Goal: Book appointment/travel/reservation

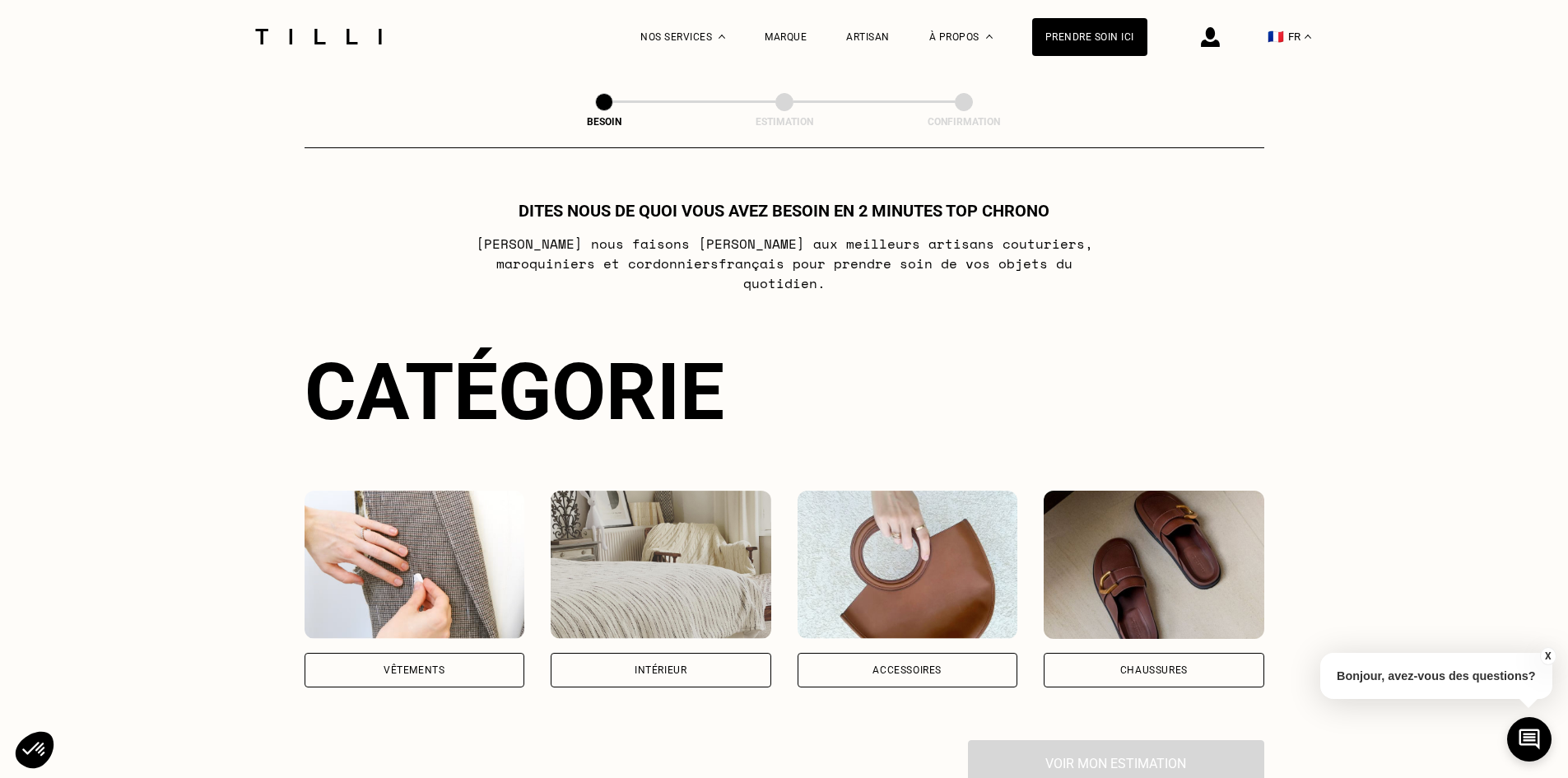
click at [504, 660] on div "Vêtements" at bounding box center [415, 670] width 220 height 35
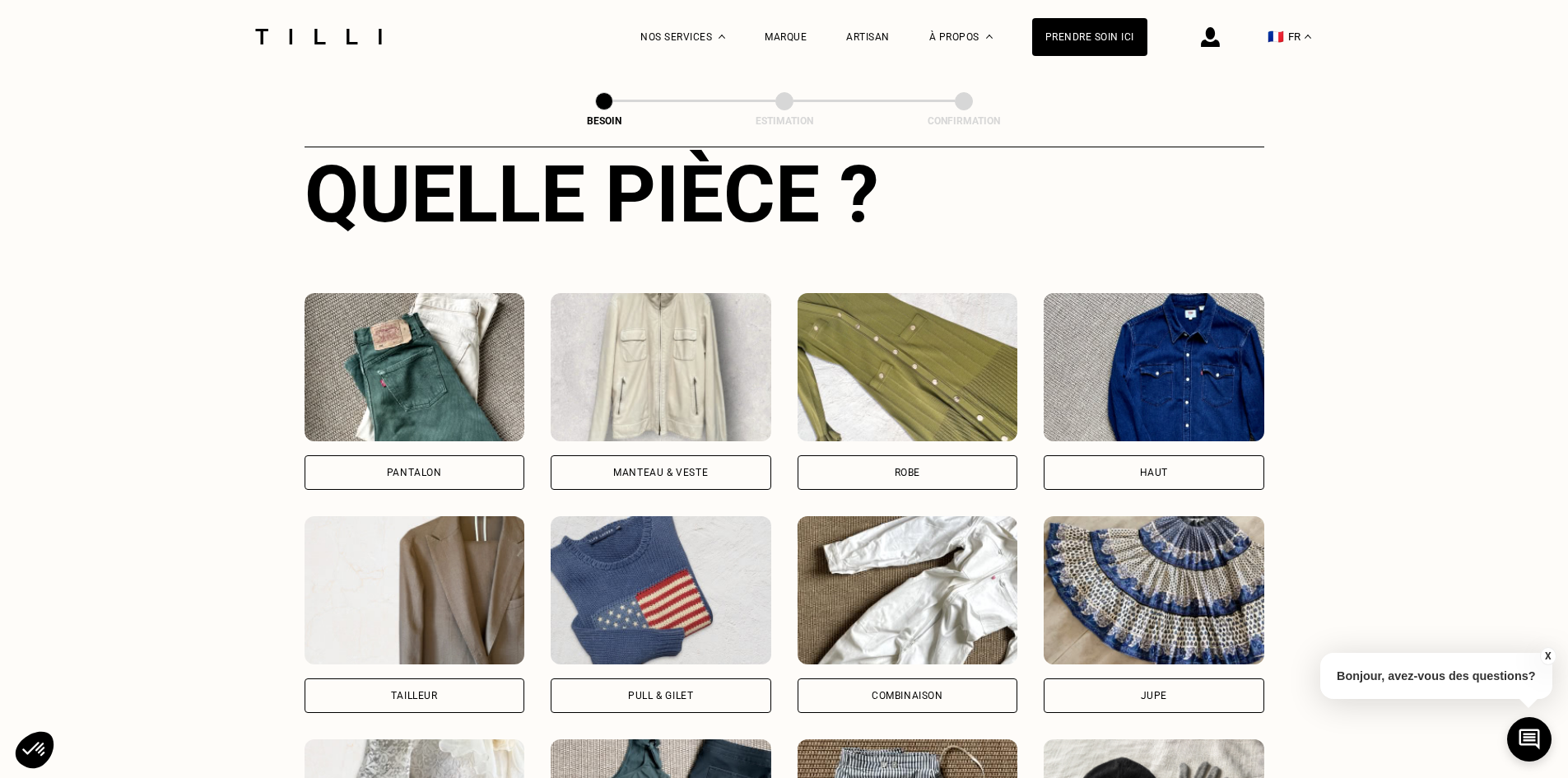
scroll to position [867, 0]
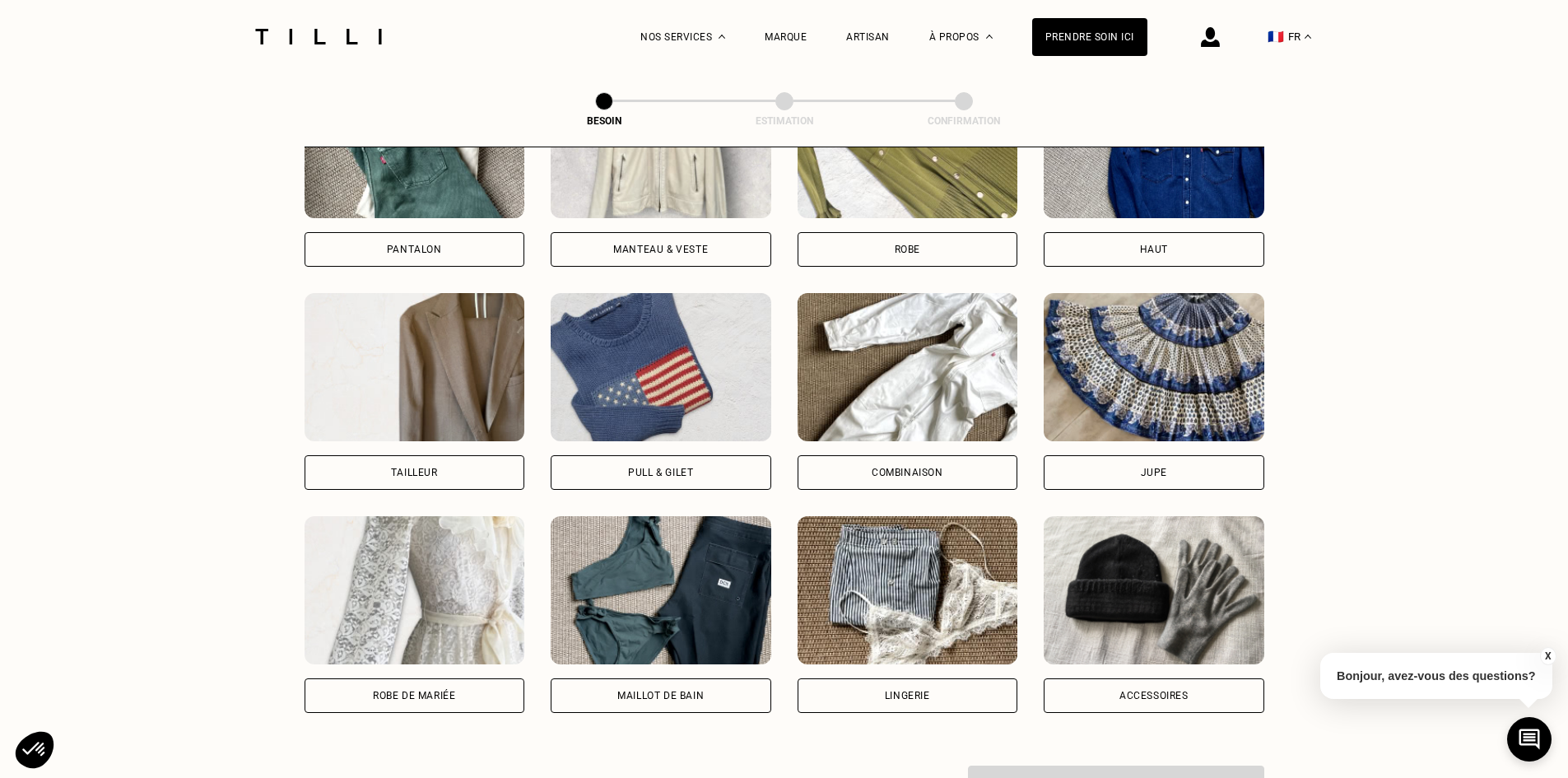
click at [398, 467] on div "Tailleur" at bounding box center [415, 472] width 47 height 10
select select "FR"
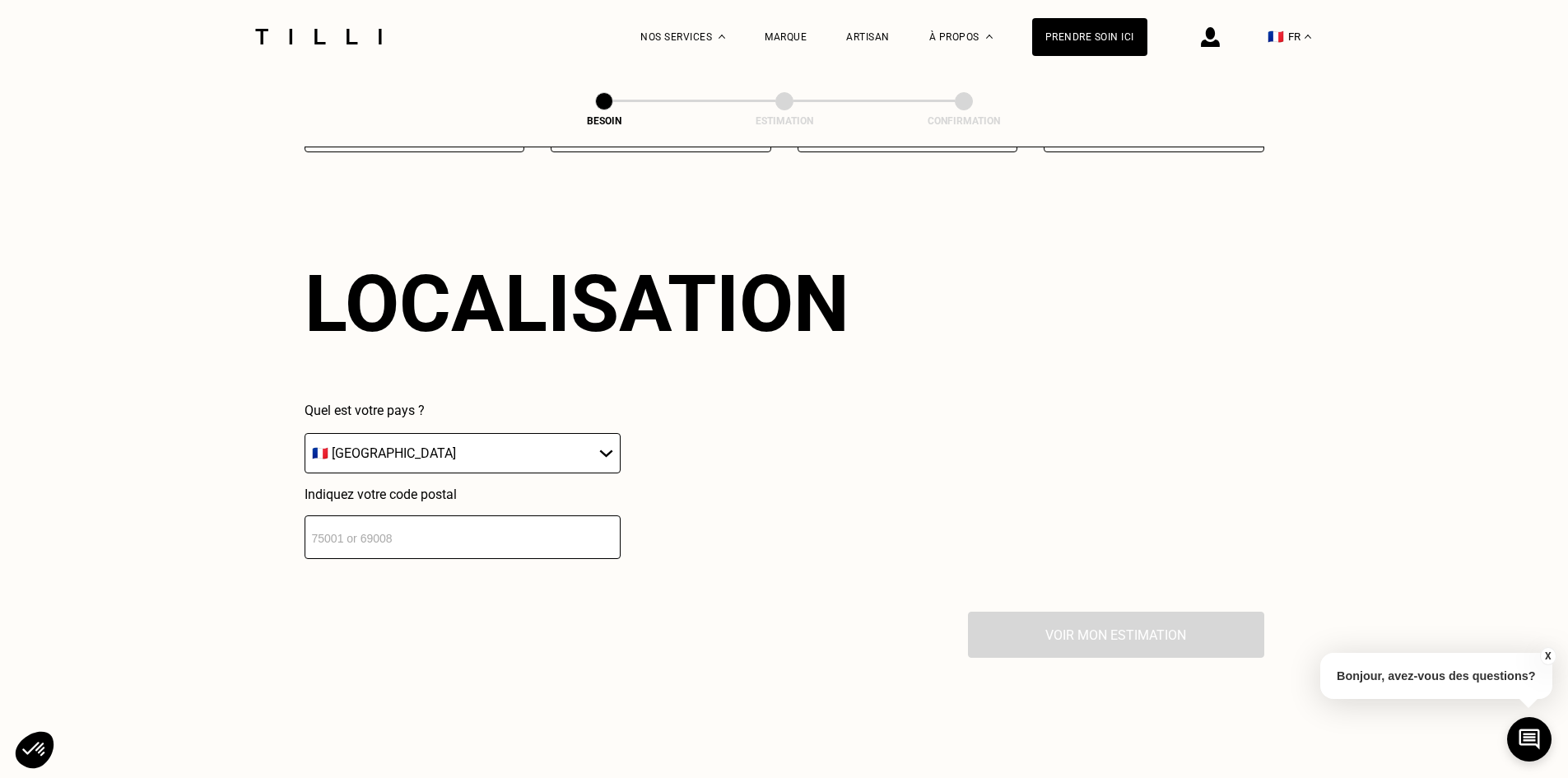
scroll to position [1434, 0]
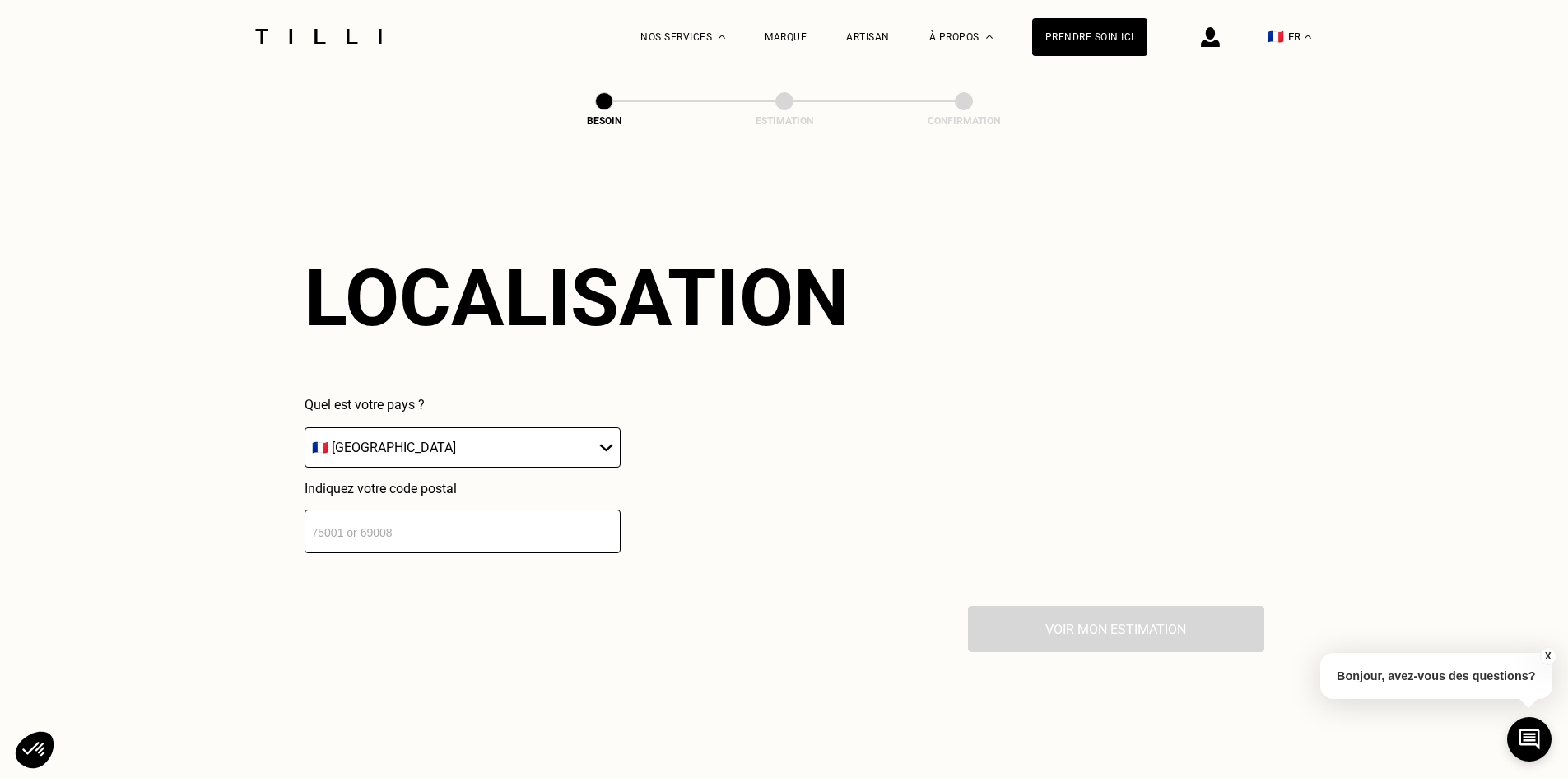
click at [411, 519] on input "number" at bounding box center [462, 531] width 316 height 43
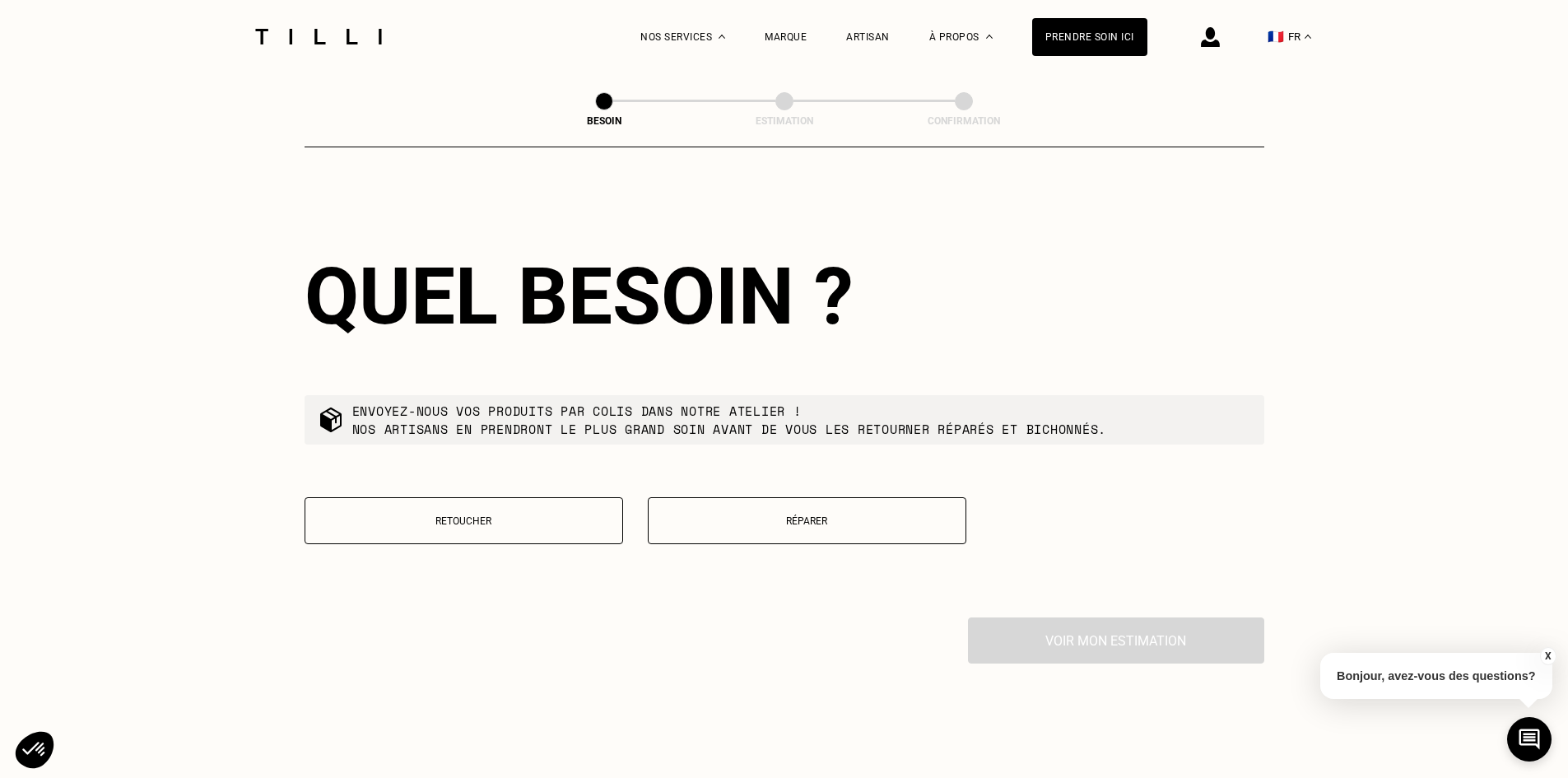
scroll to position [1843, 0]
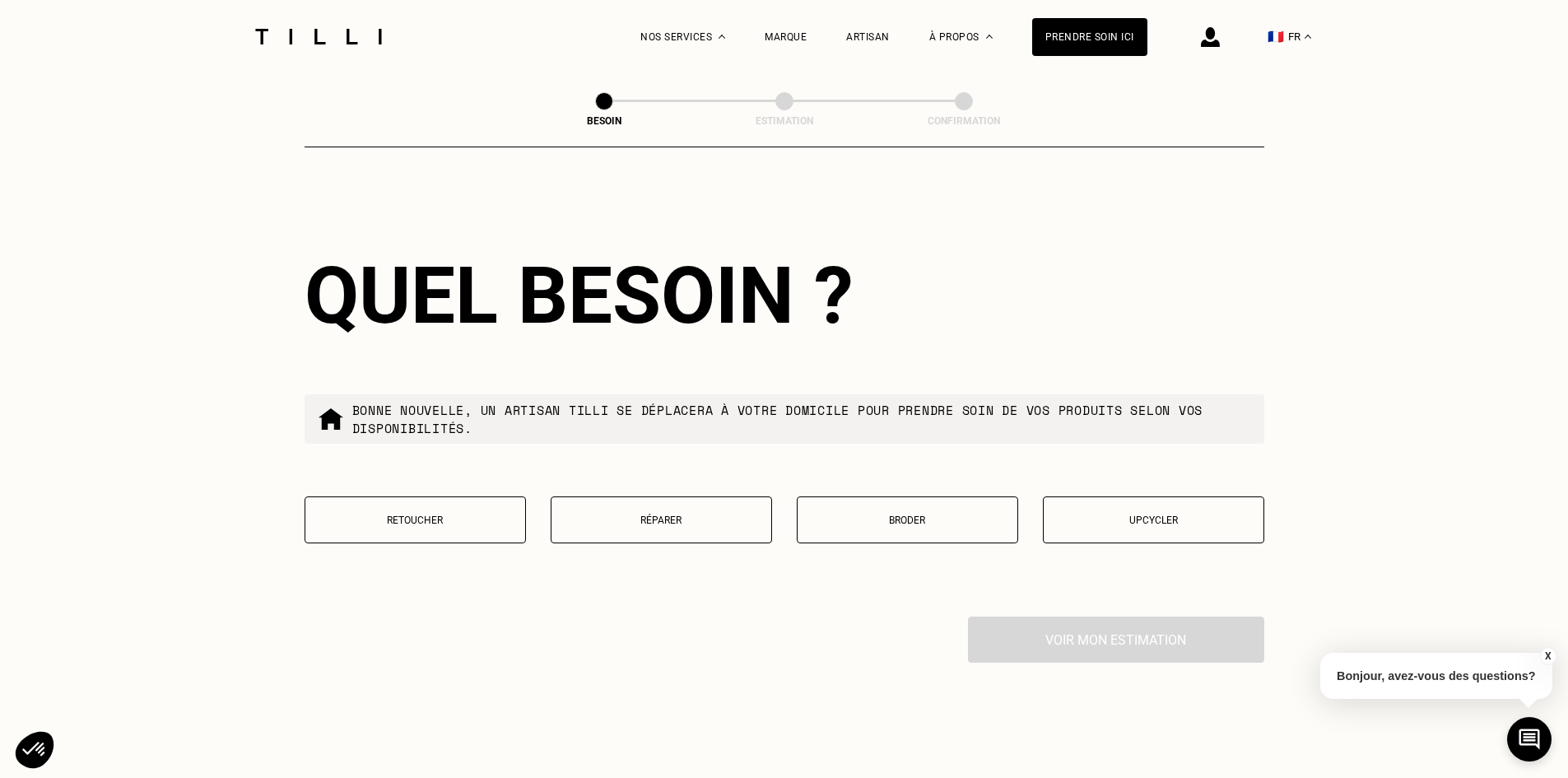
type input "33530"
click at [482, 514] on p "Retoucher" at bounding box center [415, 520] width 203 height 11
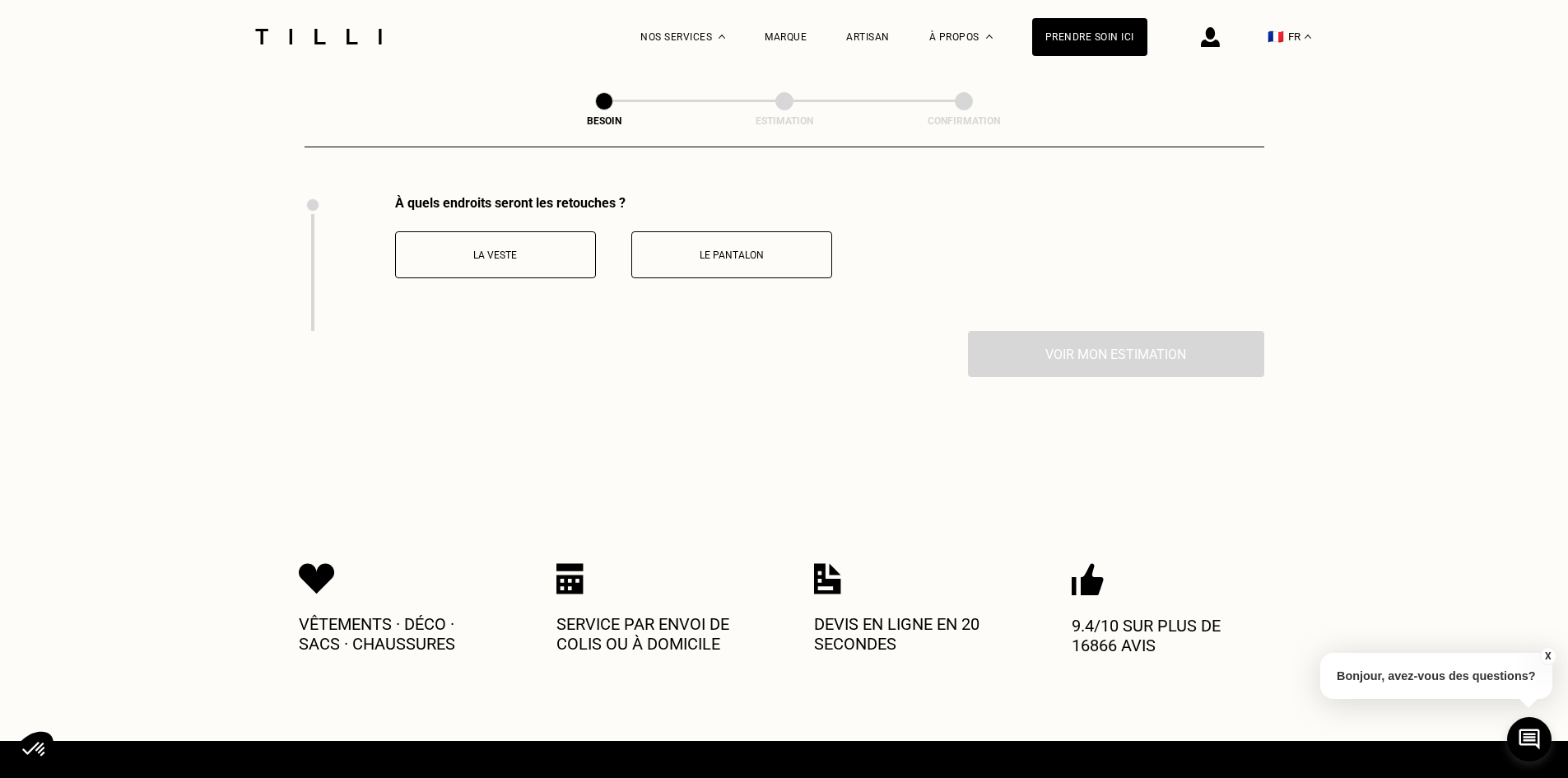
scroll to position [2265, 0]
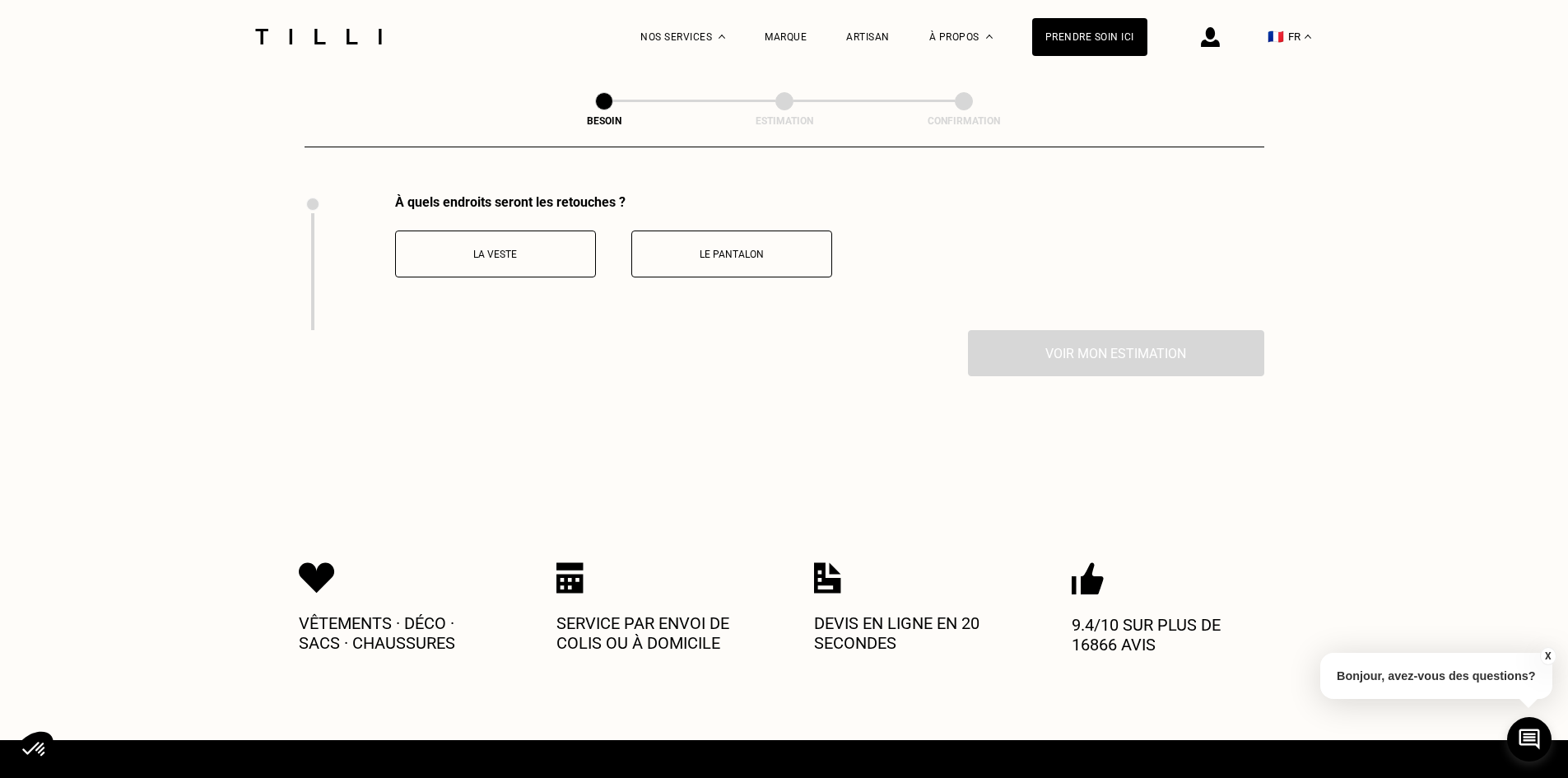
click at [536, 249] on p "La veste" at bounding box center [495, 254] width 183 height 11
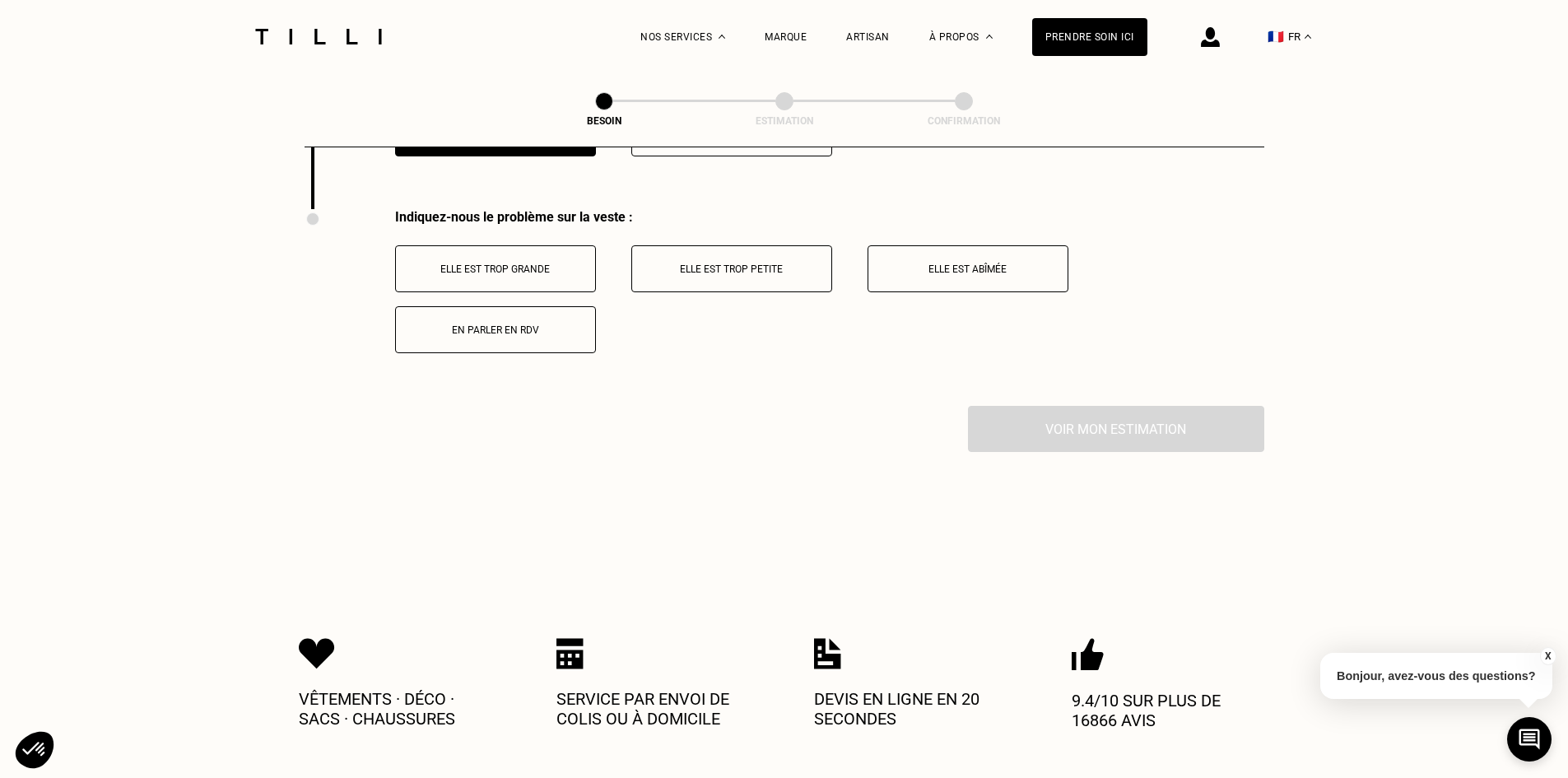
click at [701, 245] on button "Elle est trop petite" at bounding box center [732, 269] width 201 height 47
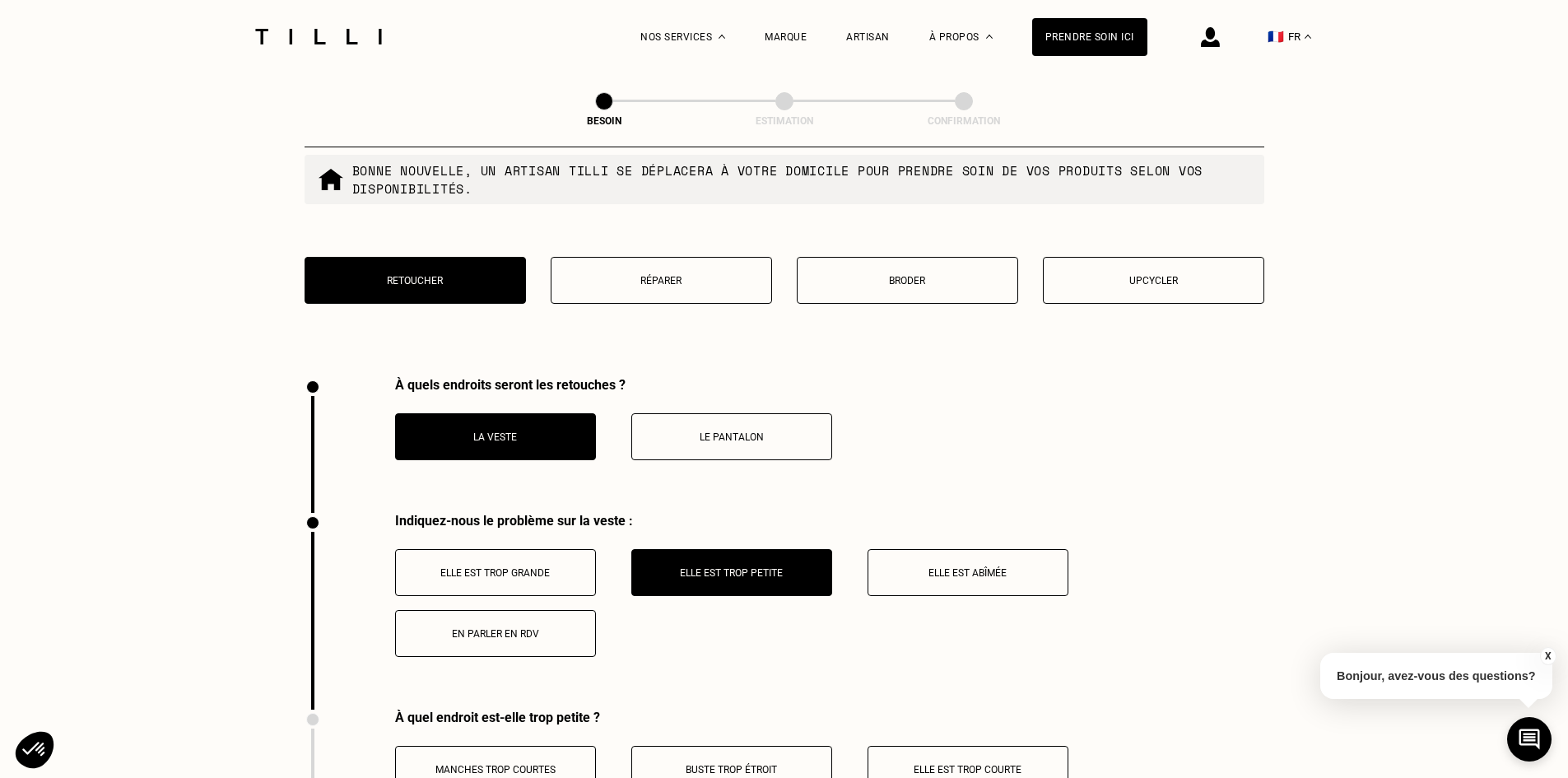
scroll to position [2079, 0]
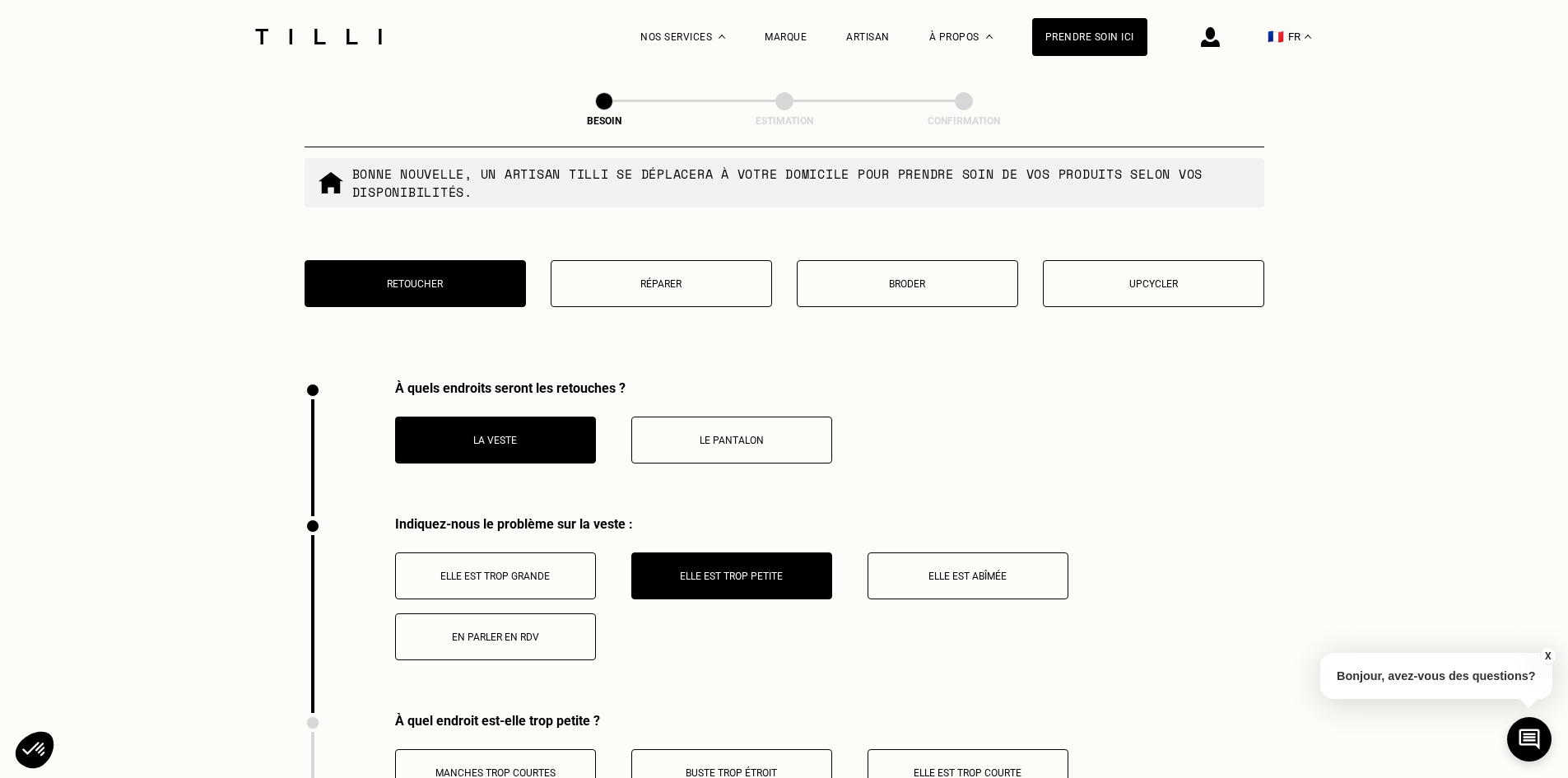
click at [761, 437] on button "Le pantalon" at bounding box center [732, 440] width 201 height 47
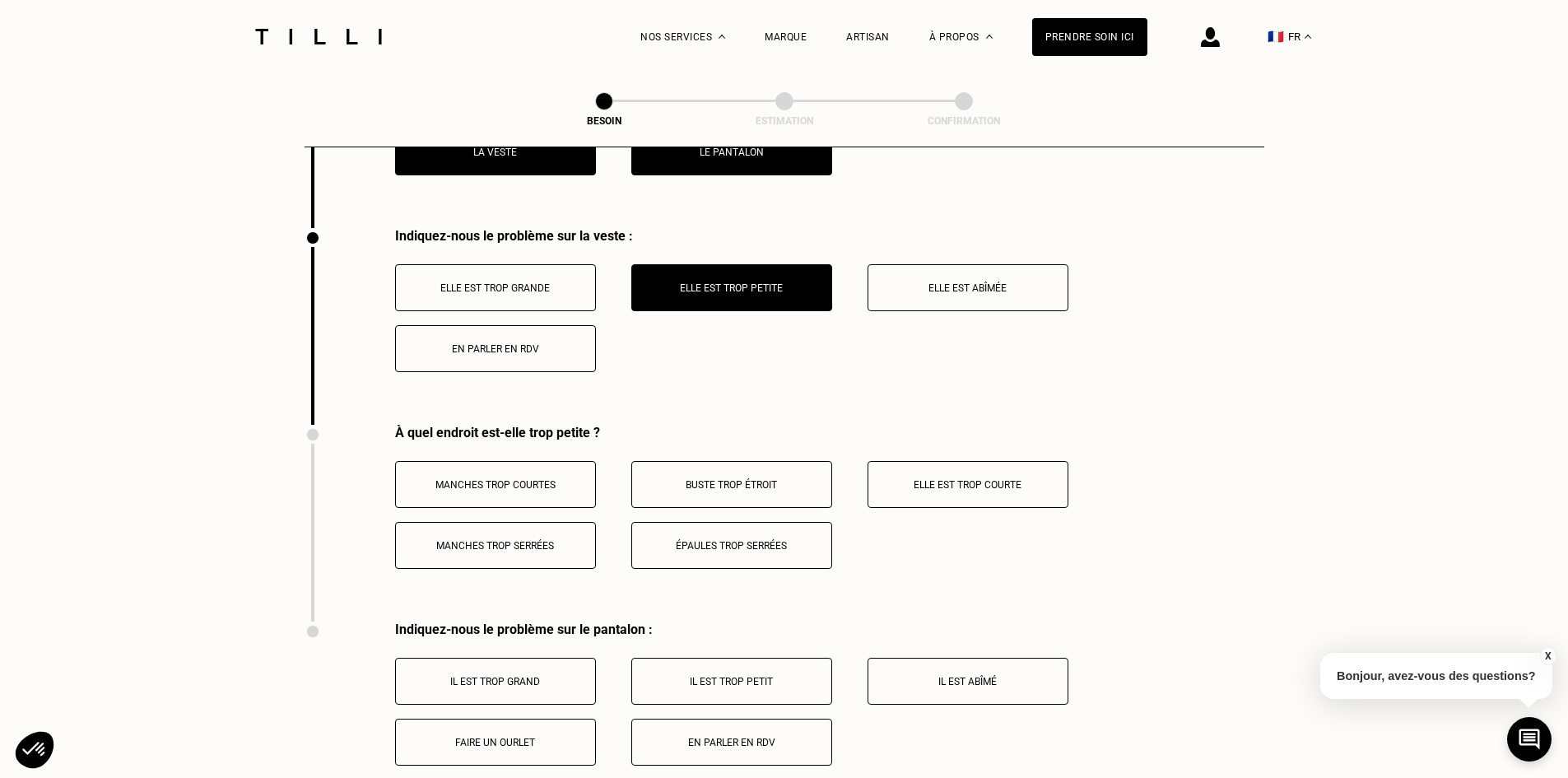
click at [547, 562] on div "À quel endroit est-elle trop petite ? Manches trop courtes Buste trop étroit El…" at bounding box center [784, 523] width 960 height 197
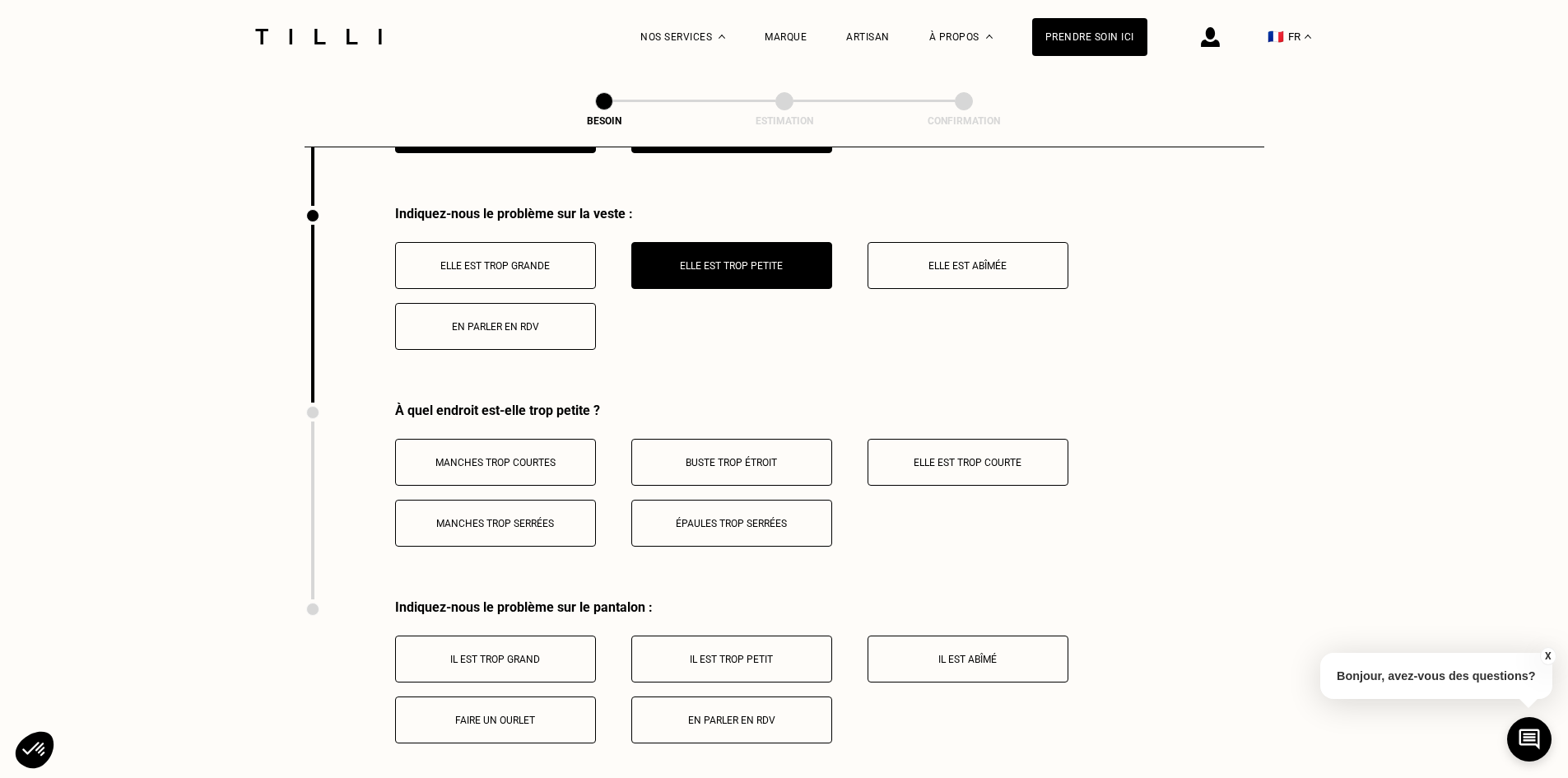
scroll to position [2401, 0]
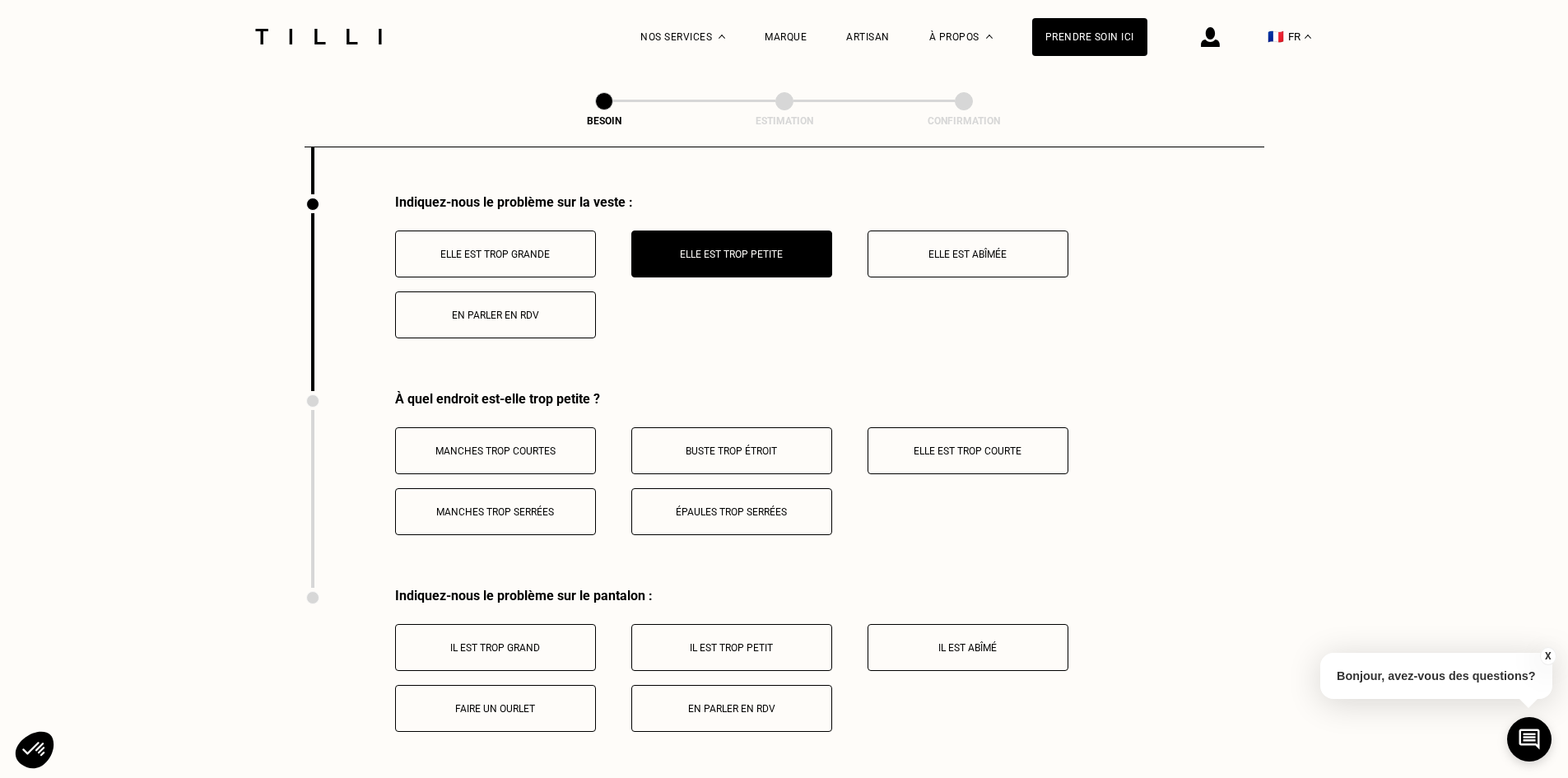
click at [530, 231] on button "Elle est trop grande" at bounding box center [496, 254] width 201 height 47
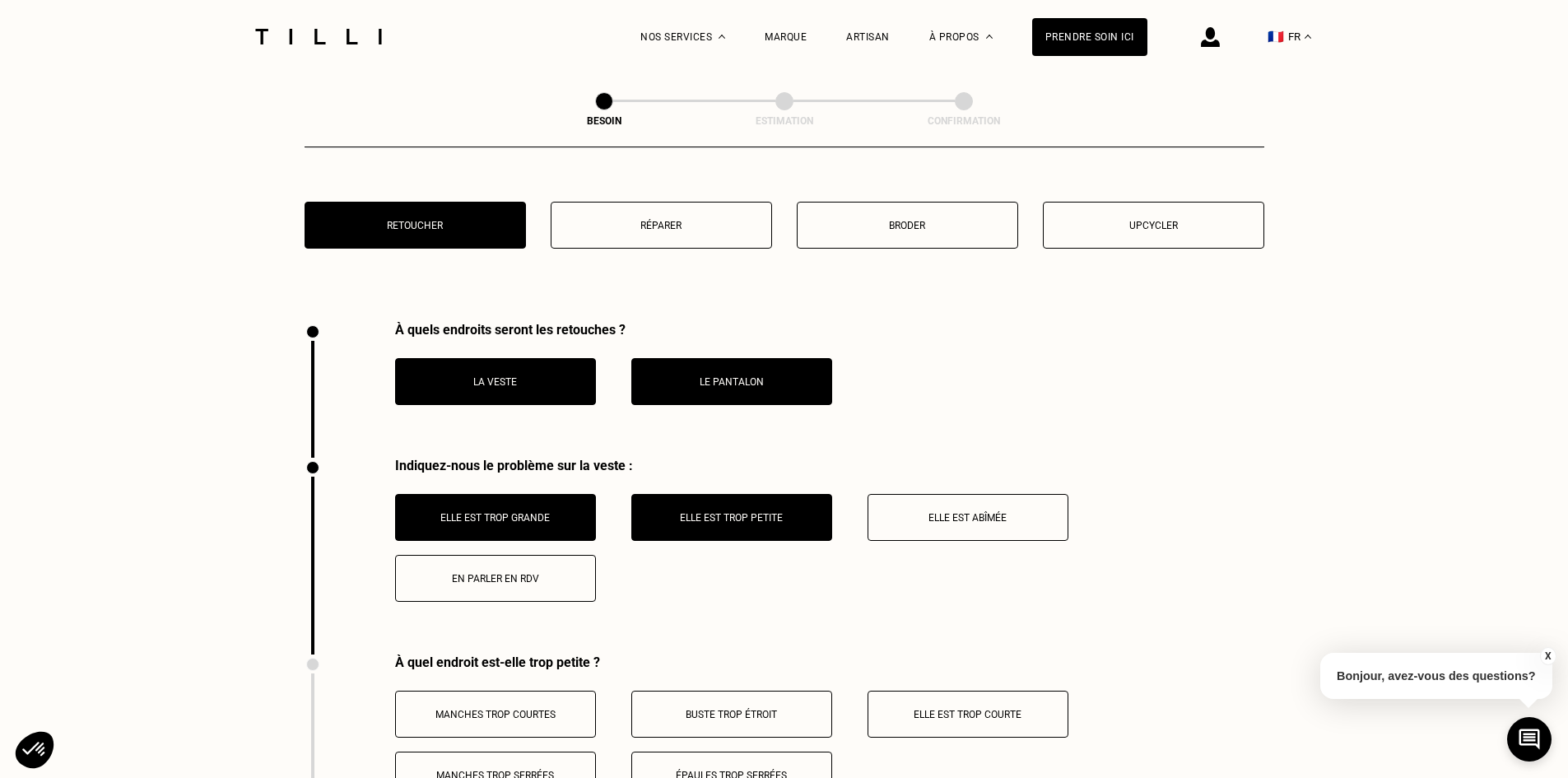
scroll to position [2136, 0]
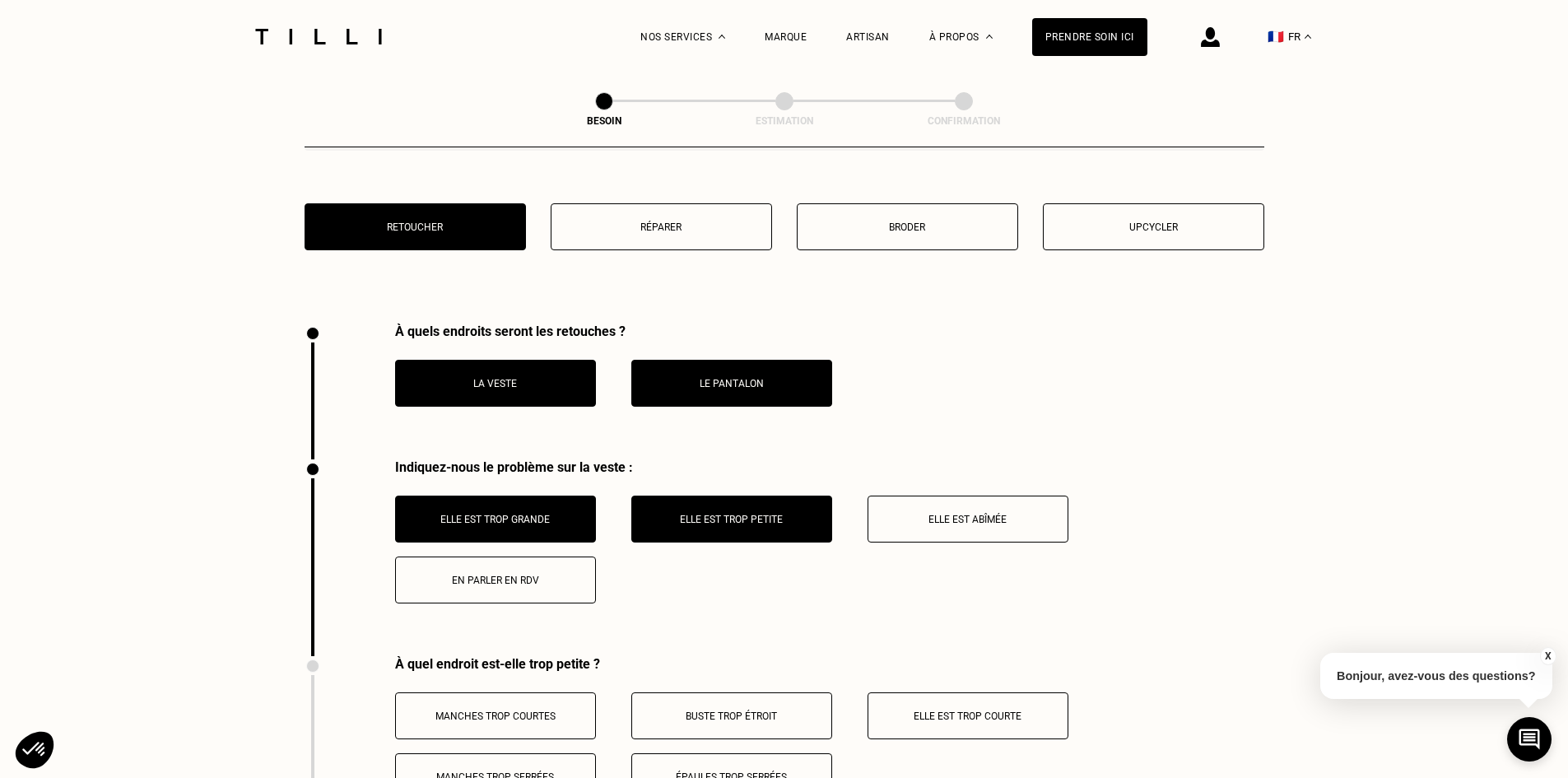
click at [721, 502] on button "Elle est trop petite" at bounding box center [732, 519] width 201 height 47
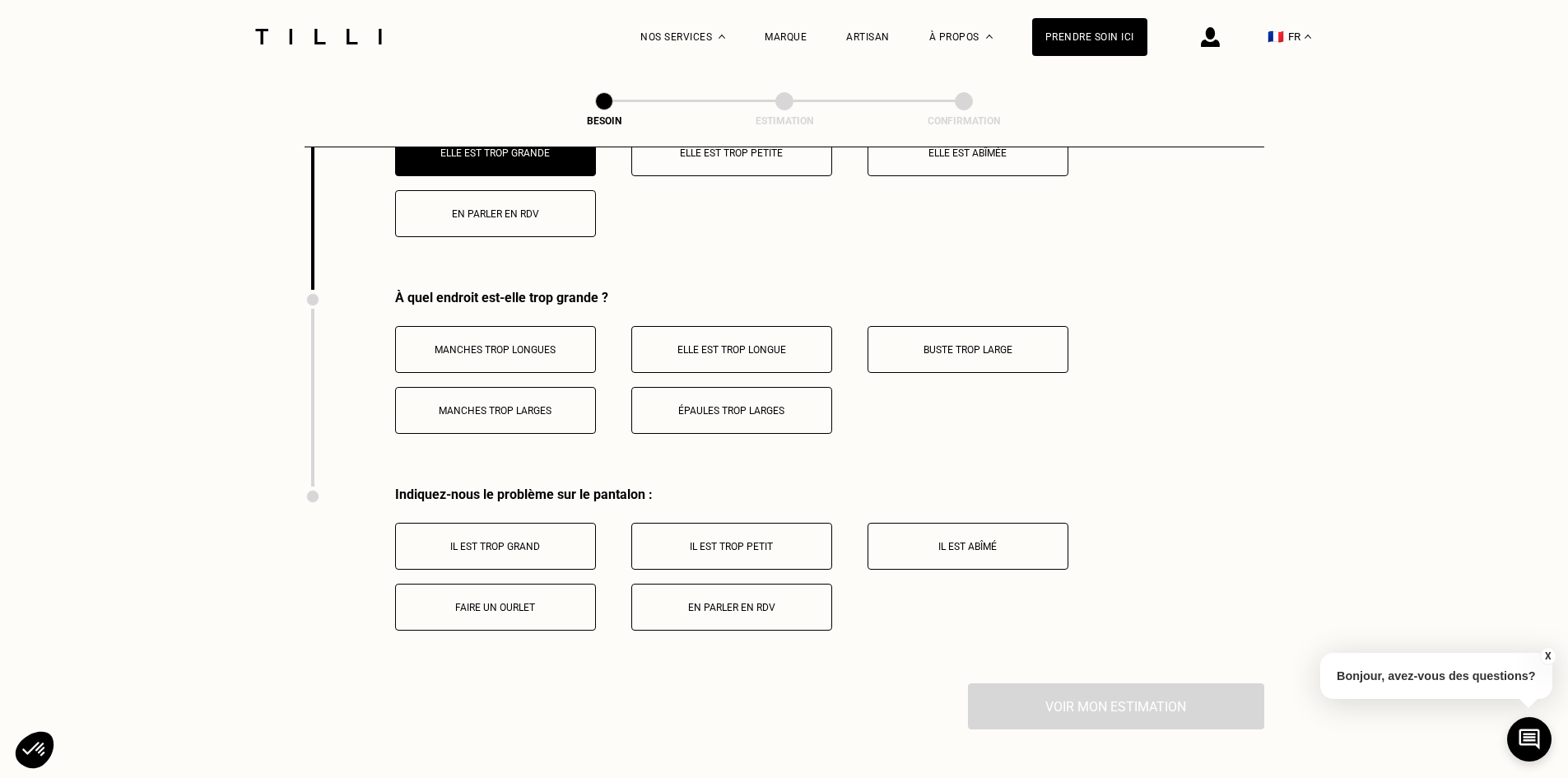
scroll to position [2269, 0]
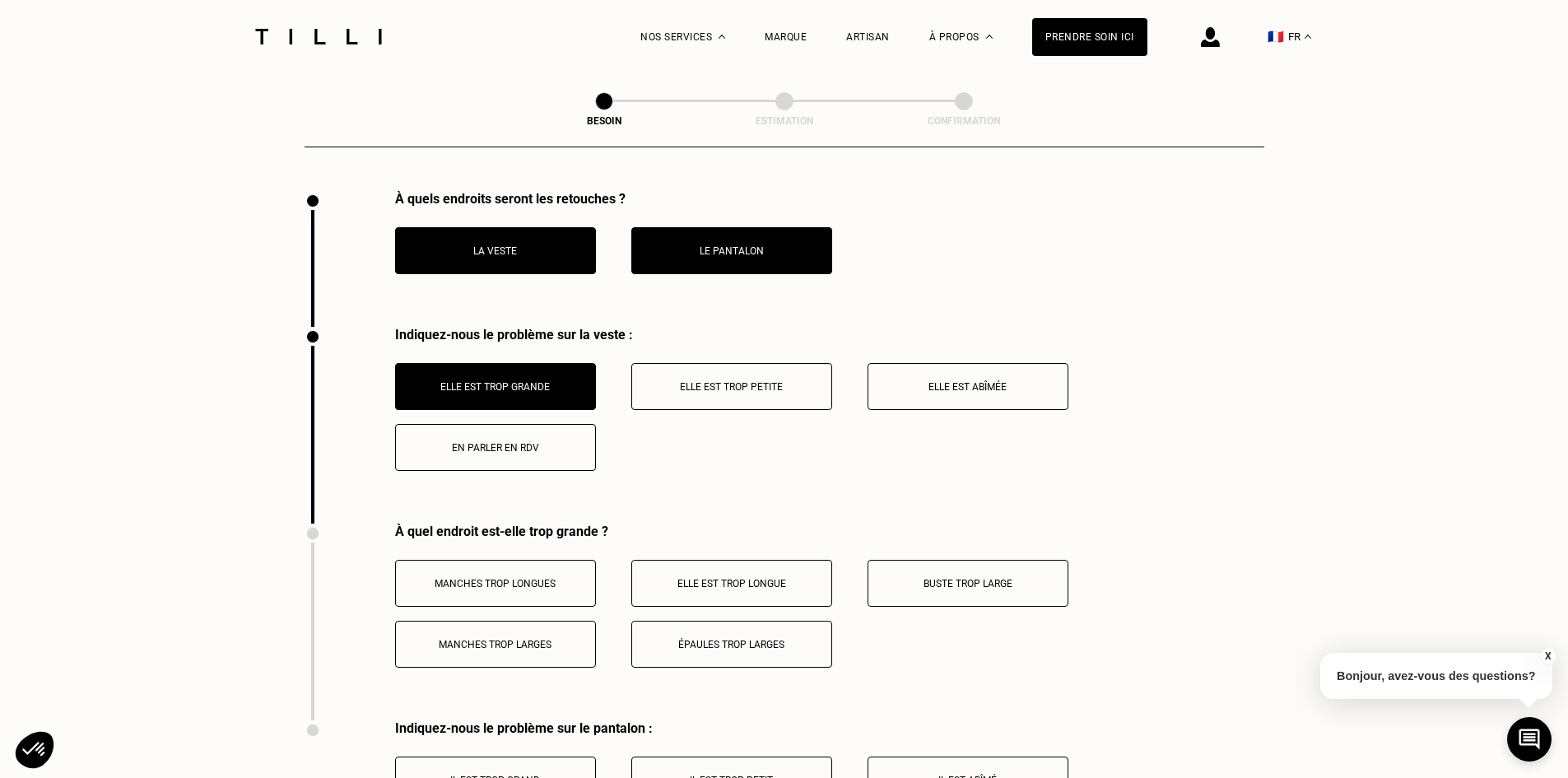
click at [557, 578] on p "Manches trop longues" at bounding box center [495, 583] width 183 height 11
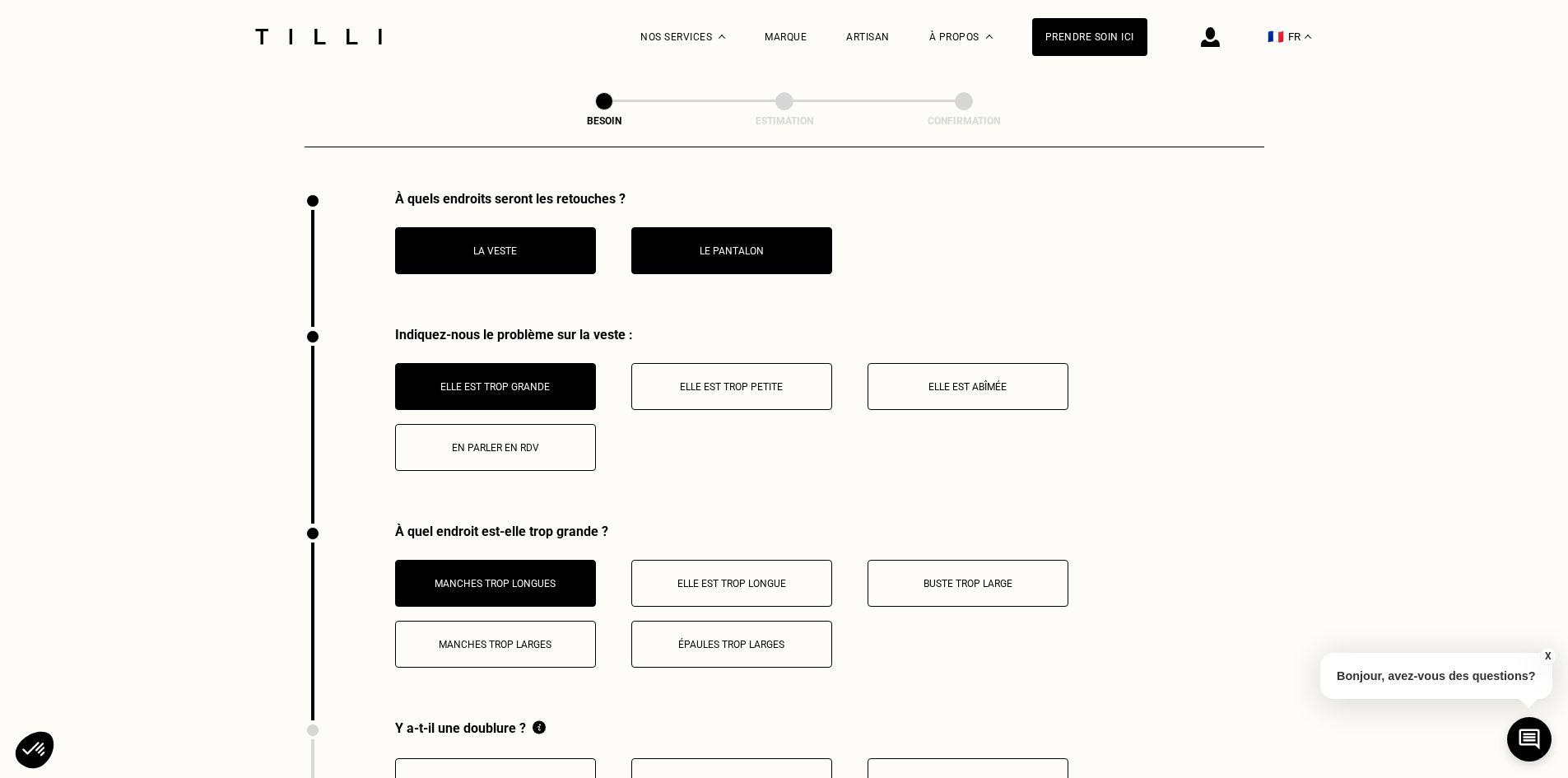
click at [703, 578] on p "Elle est trop longue" at bounding box center [731, 583] width 183 height 11
click at [936, 578] on p "Buste trop large" at bounding box center [968, 583] width 183 height 11
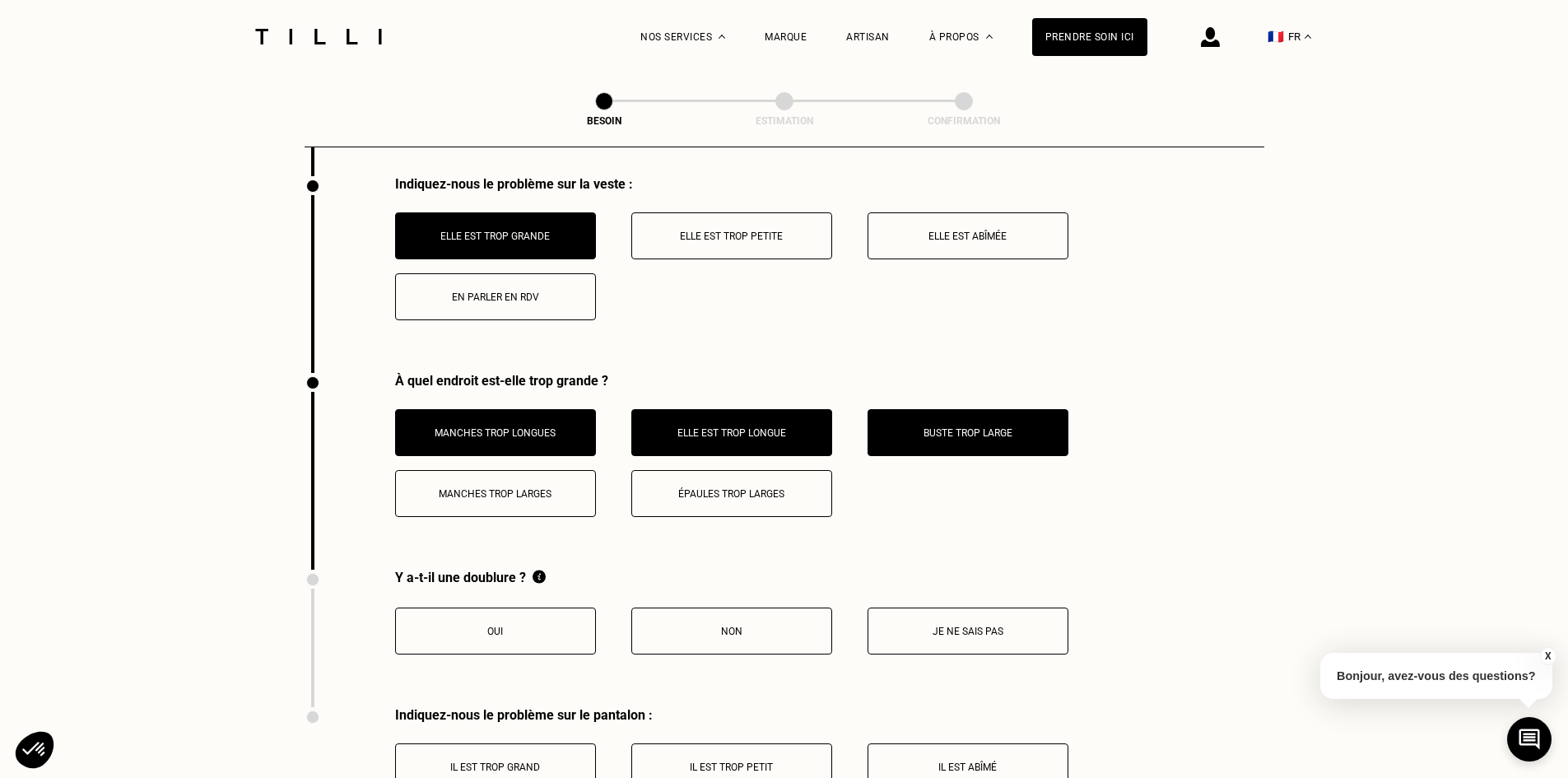
scroll to position [2433, 0]
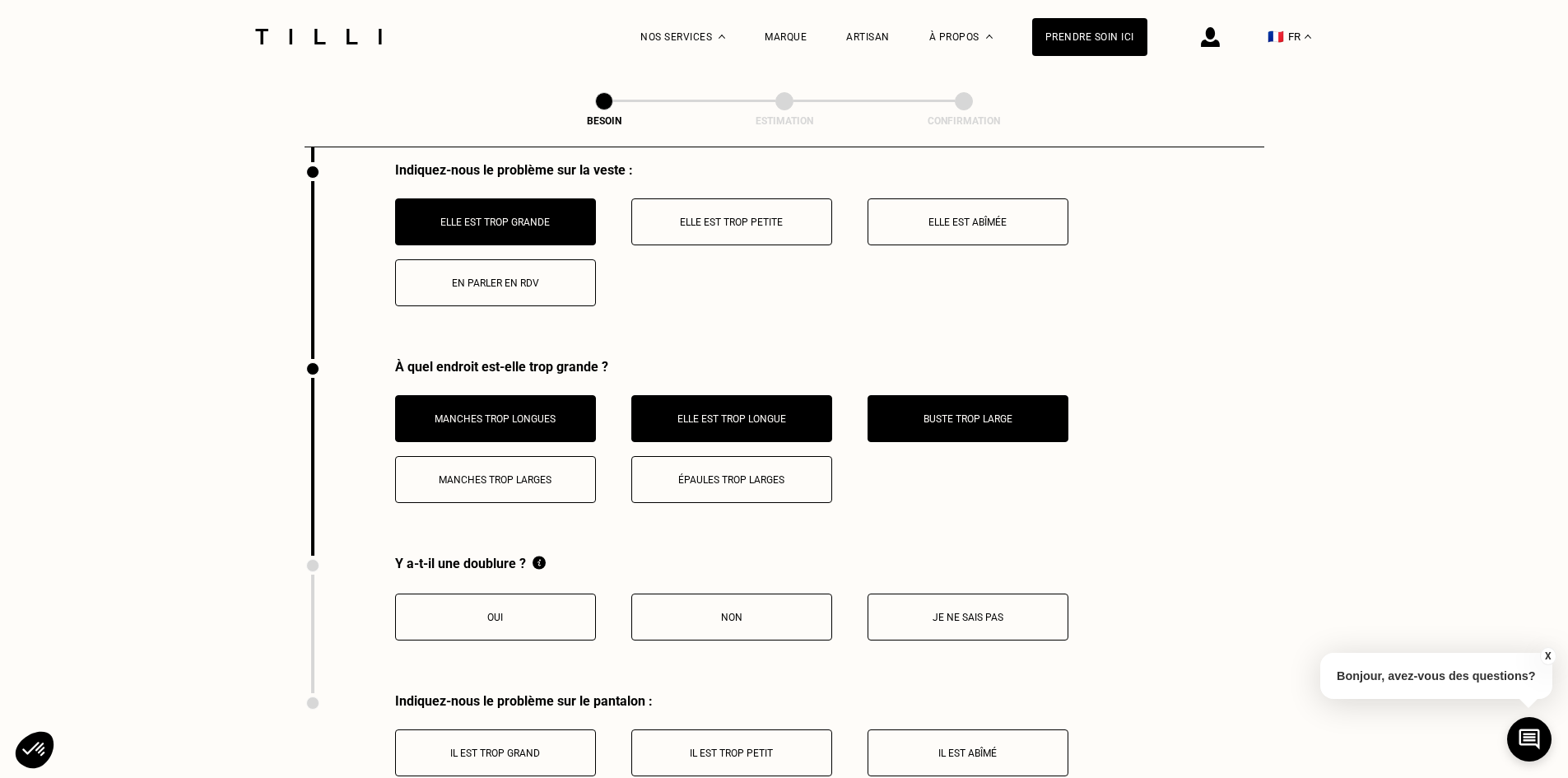
click at [537, 611] on p "Oui" at bounding box center [495, 617] width 183 height 11
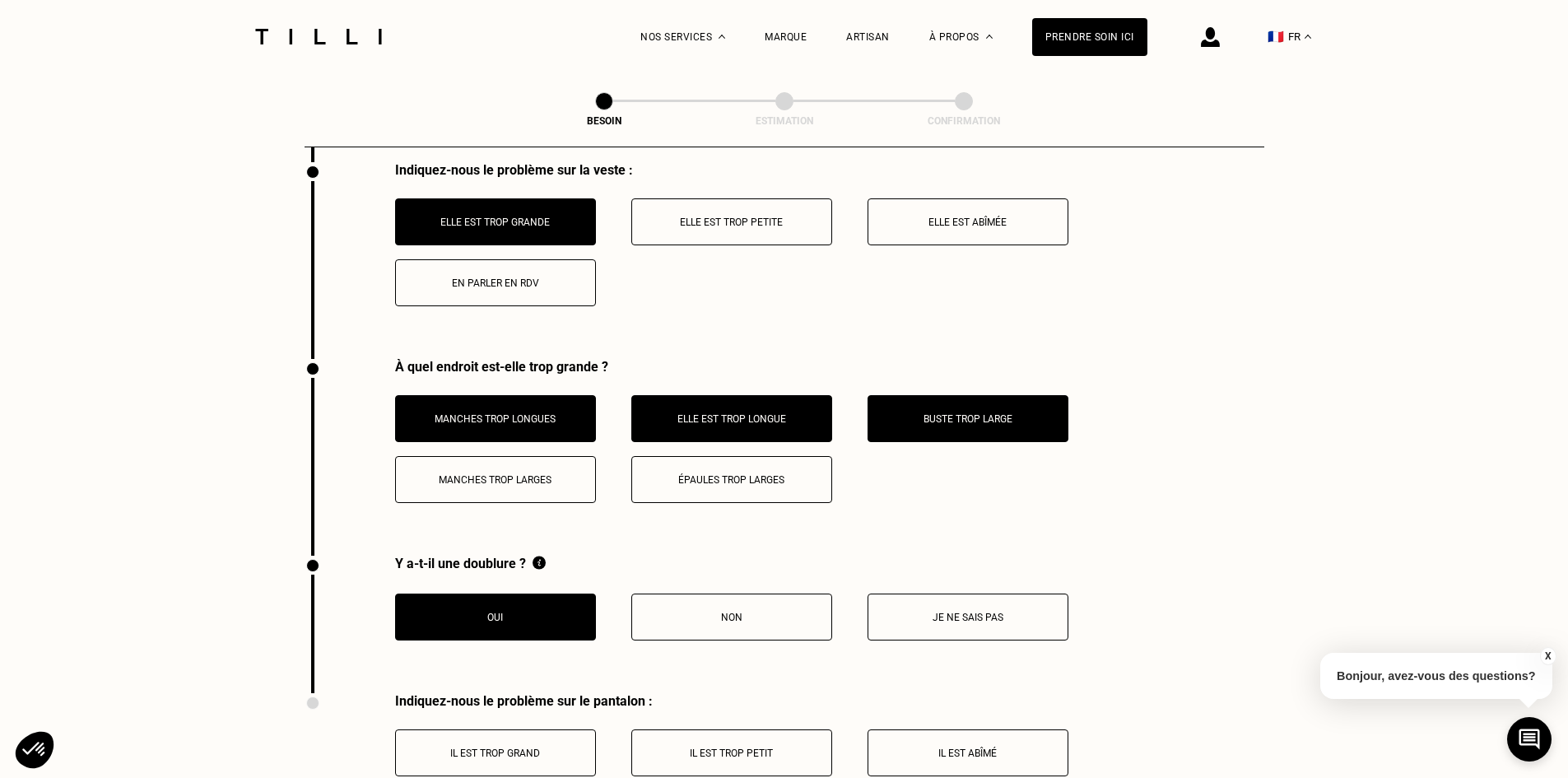
click at [1015, 611] on p "Je ne sais pas" at bounding box center [968, 617] width 183 height 11
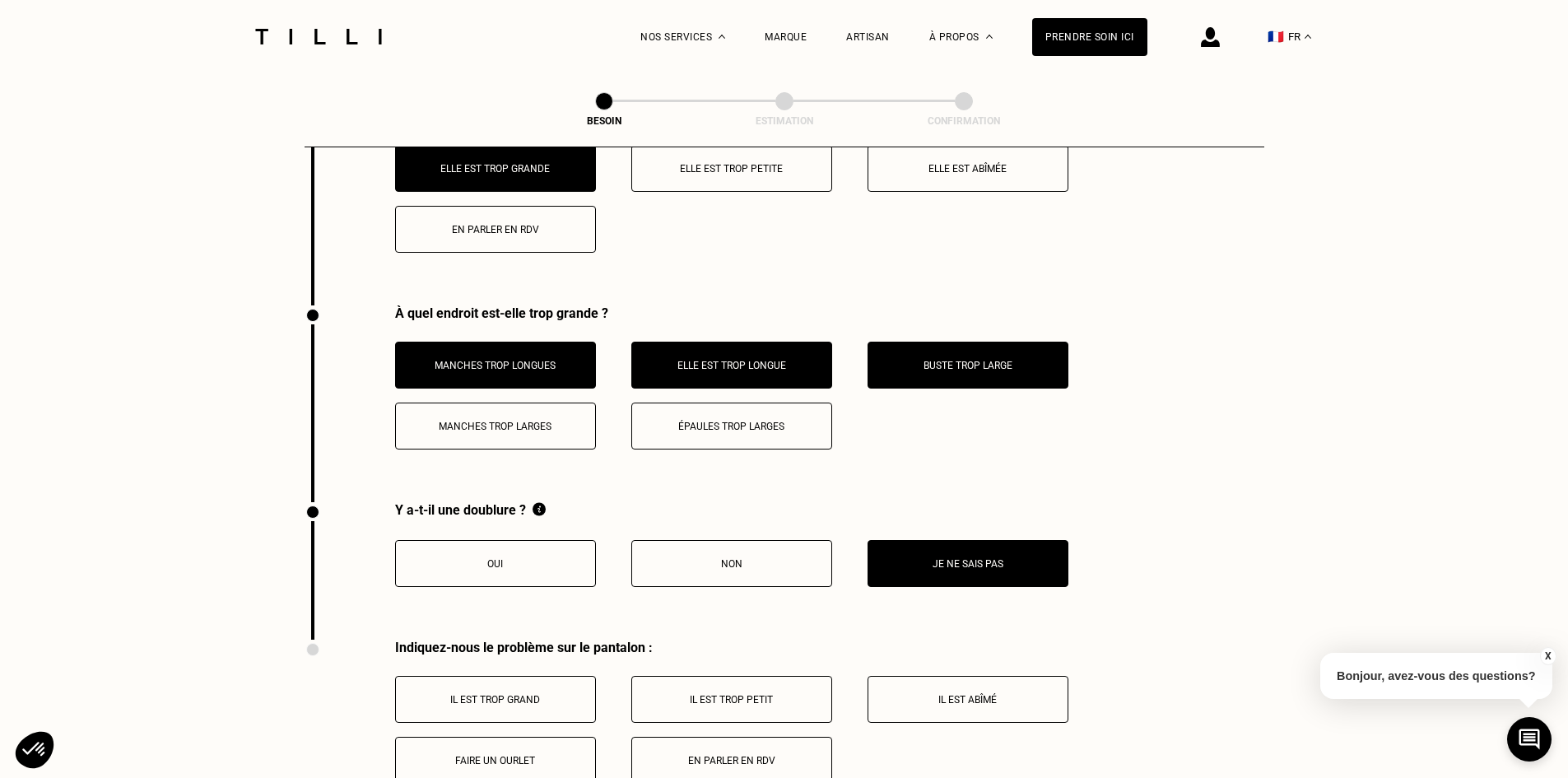
scroll to position [2515, 0]
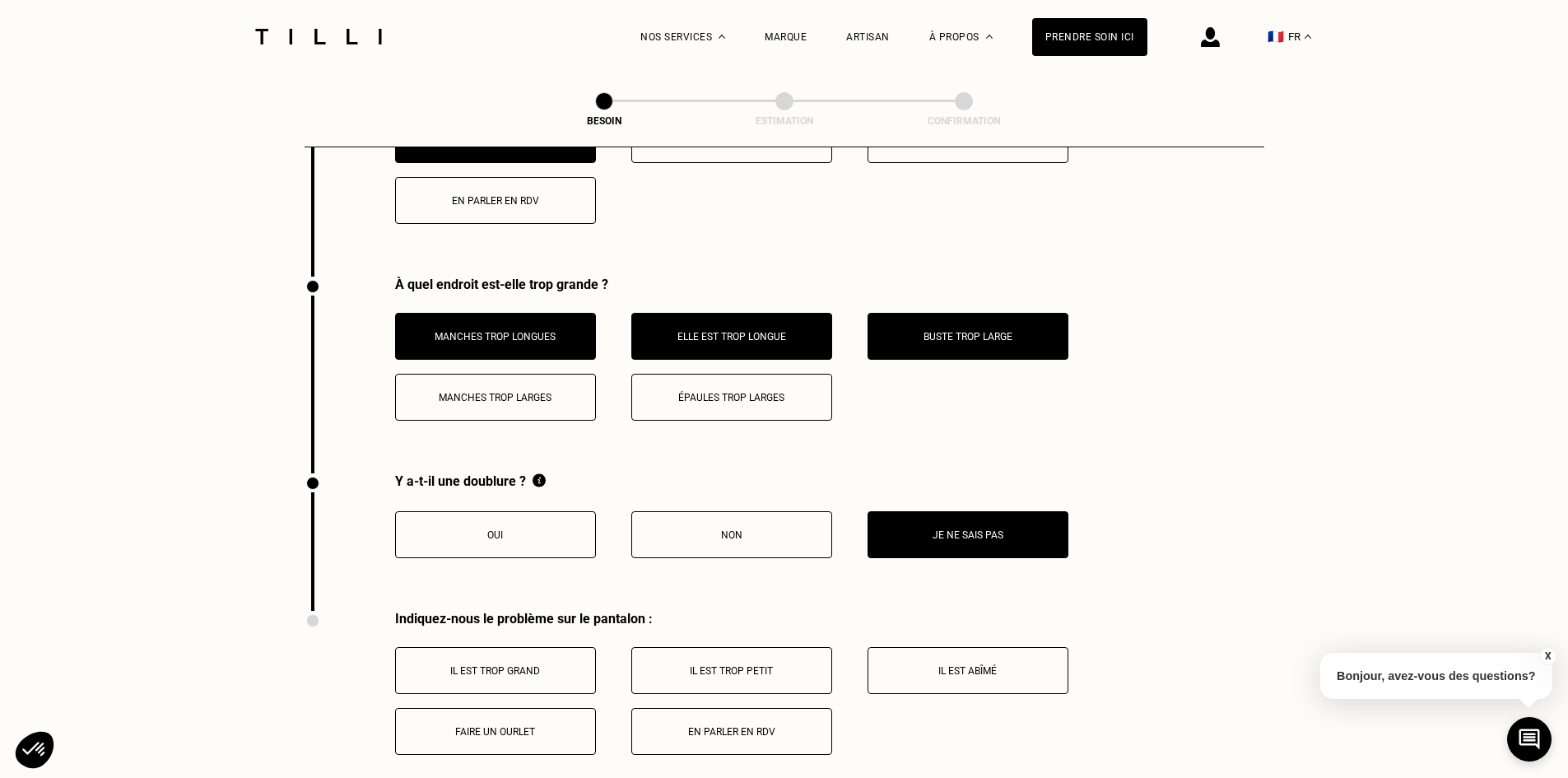
click at [536, 729] on button "Faire un ourlet" at bounding box center [496, 731] width 201 height 47
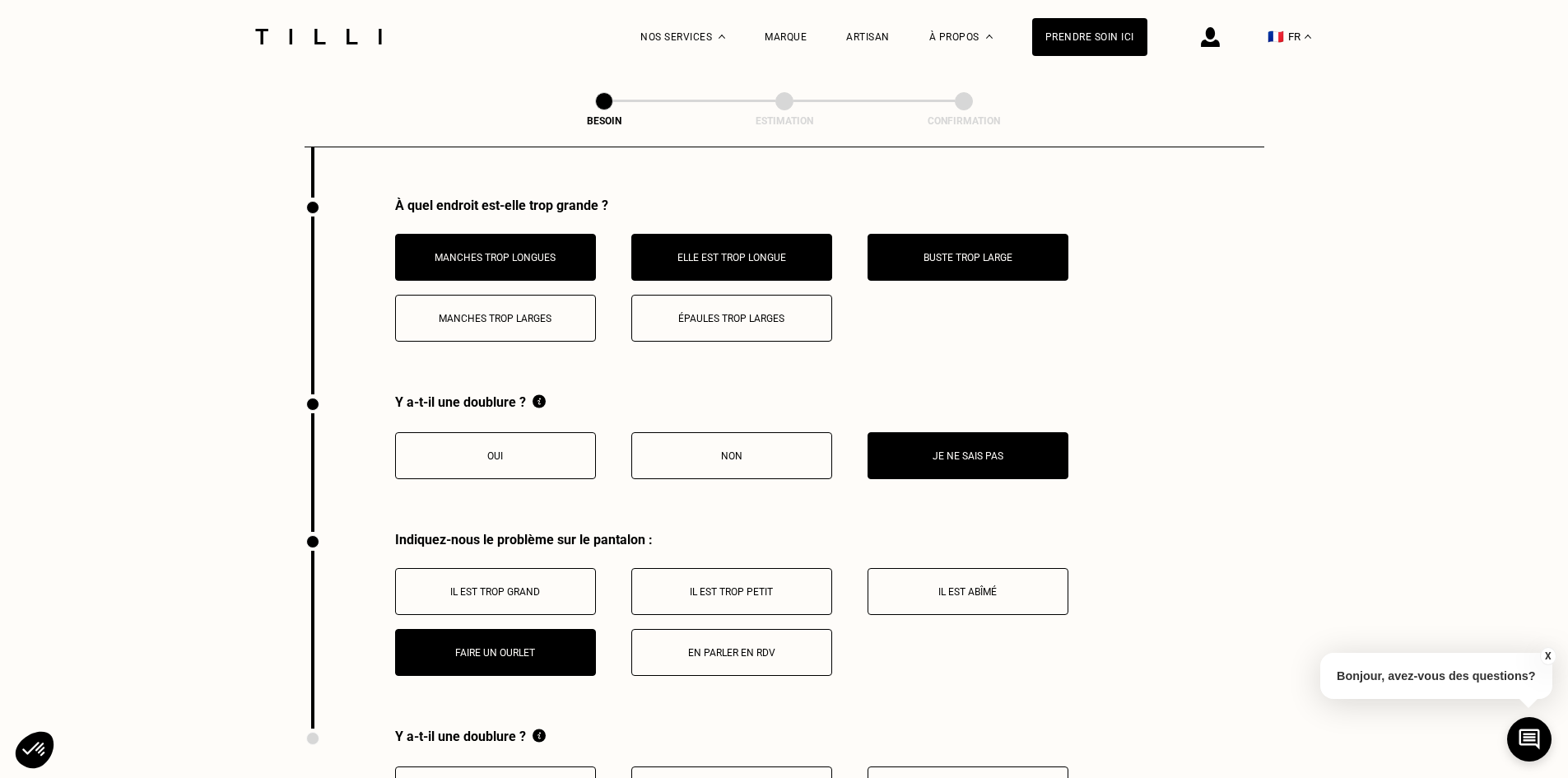
scroll to position [2598, 0]
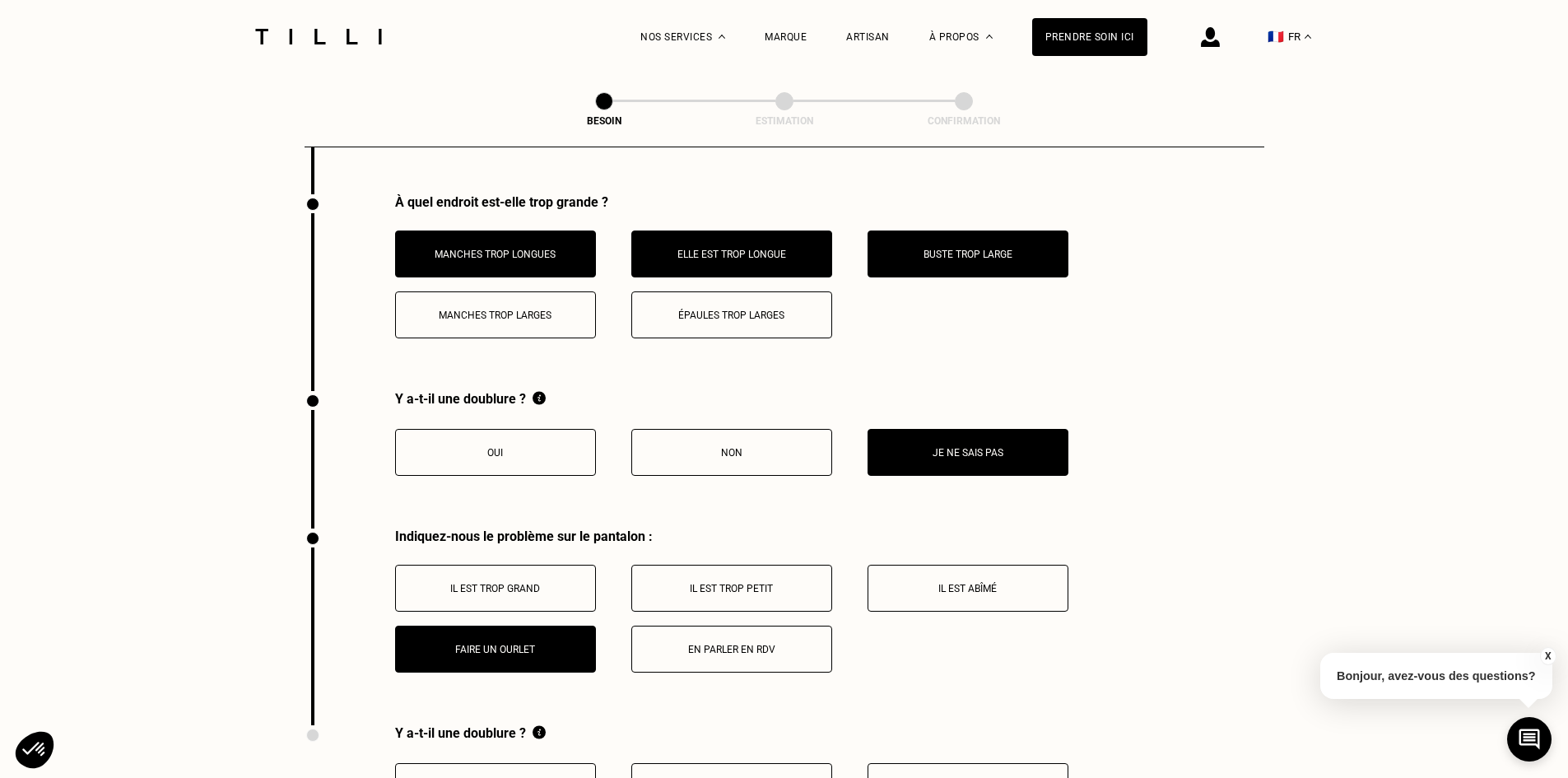
click at [765, 644] on p "En parler en RDV" at bounding box center [731, 649] width 183 height 11
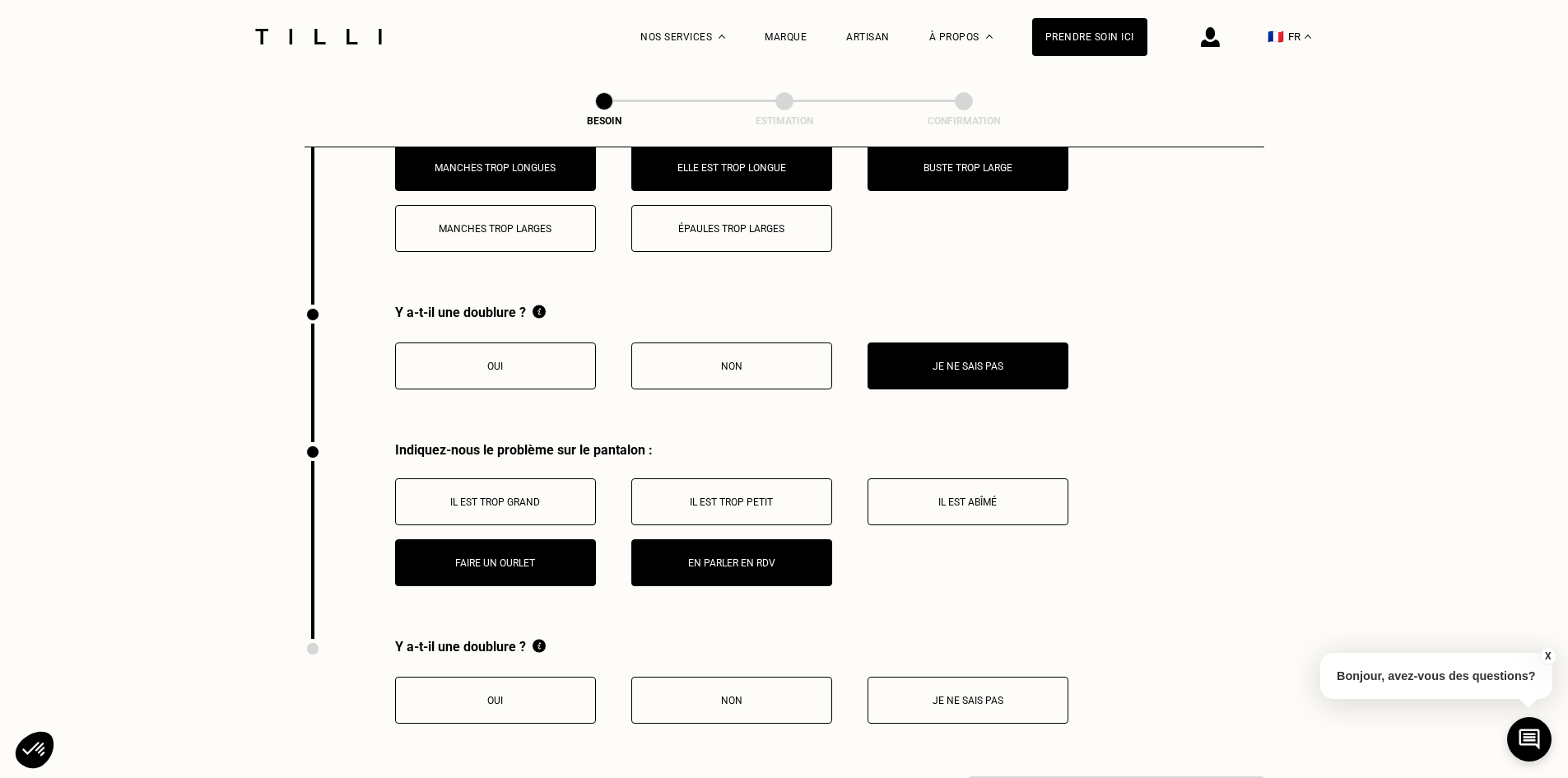
scroll to position [2762, 0]
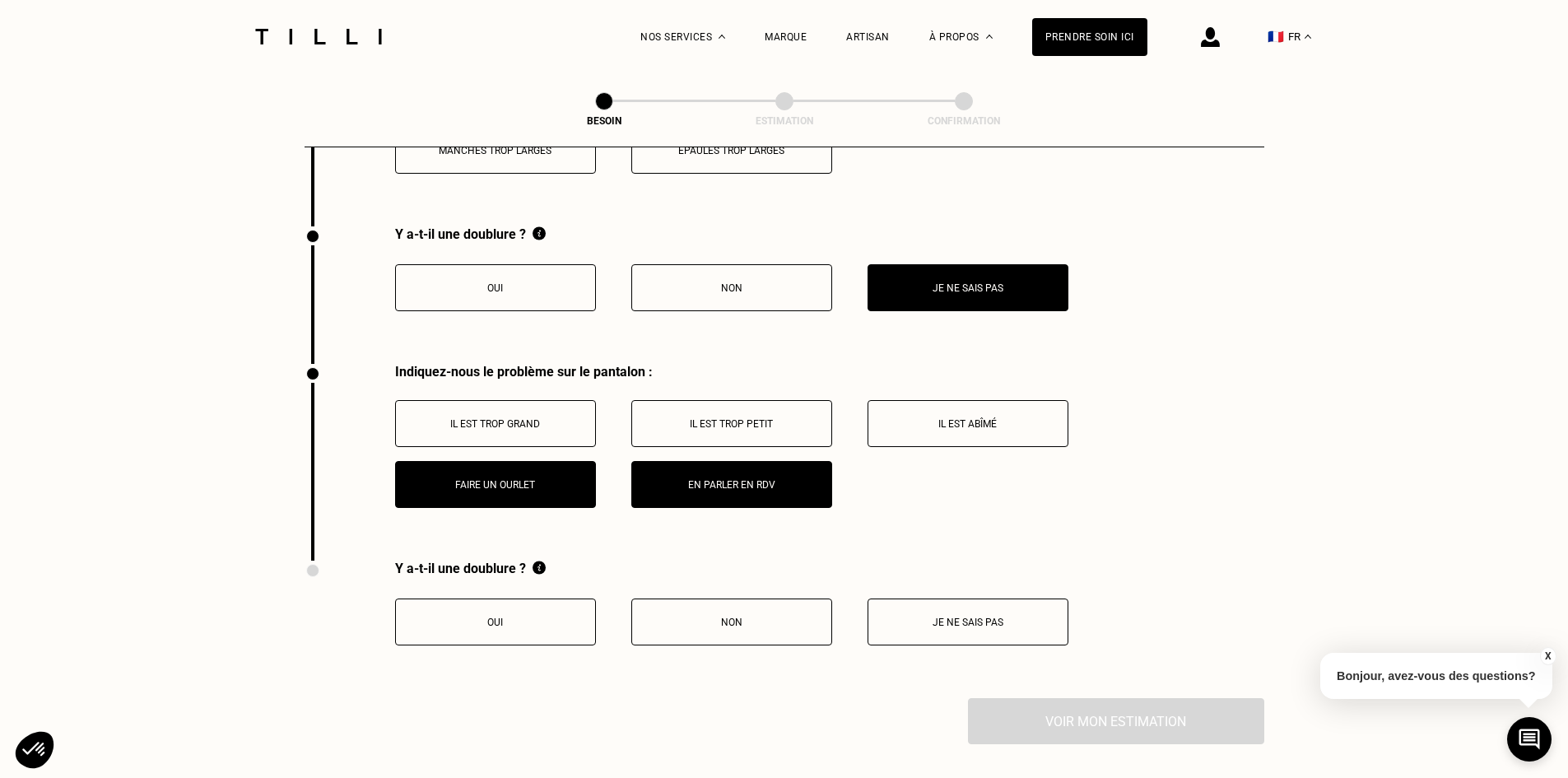
click at [724, 622] on button "Non" at bounding box center [732, 622] width 201 height 47
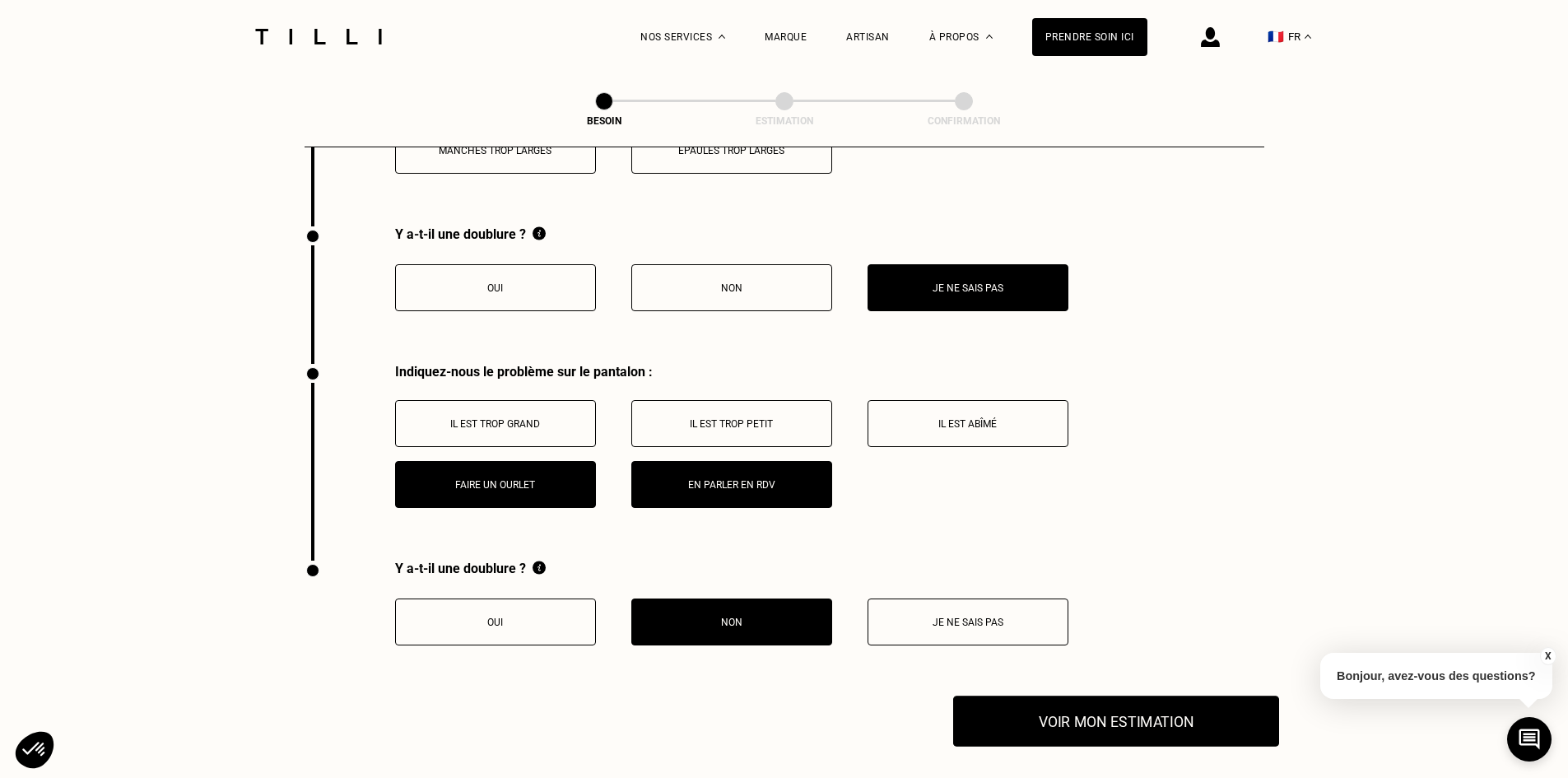
click at [1073, 709] on button "Voir mon estimation" at bounding box center [1116, 721] width 326 height 51
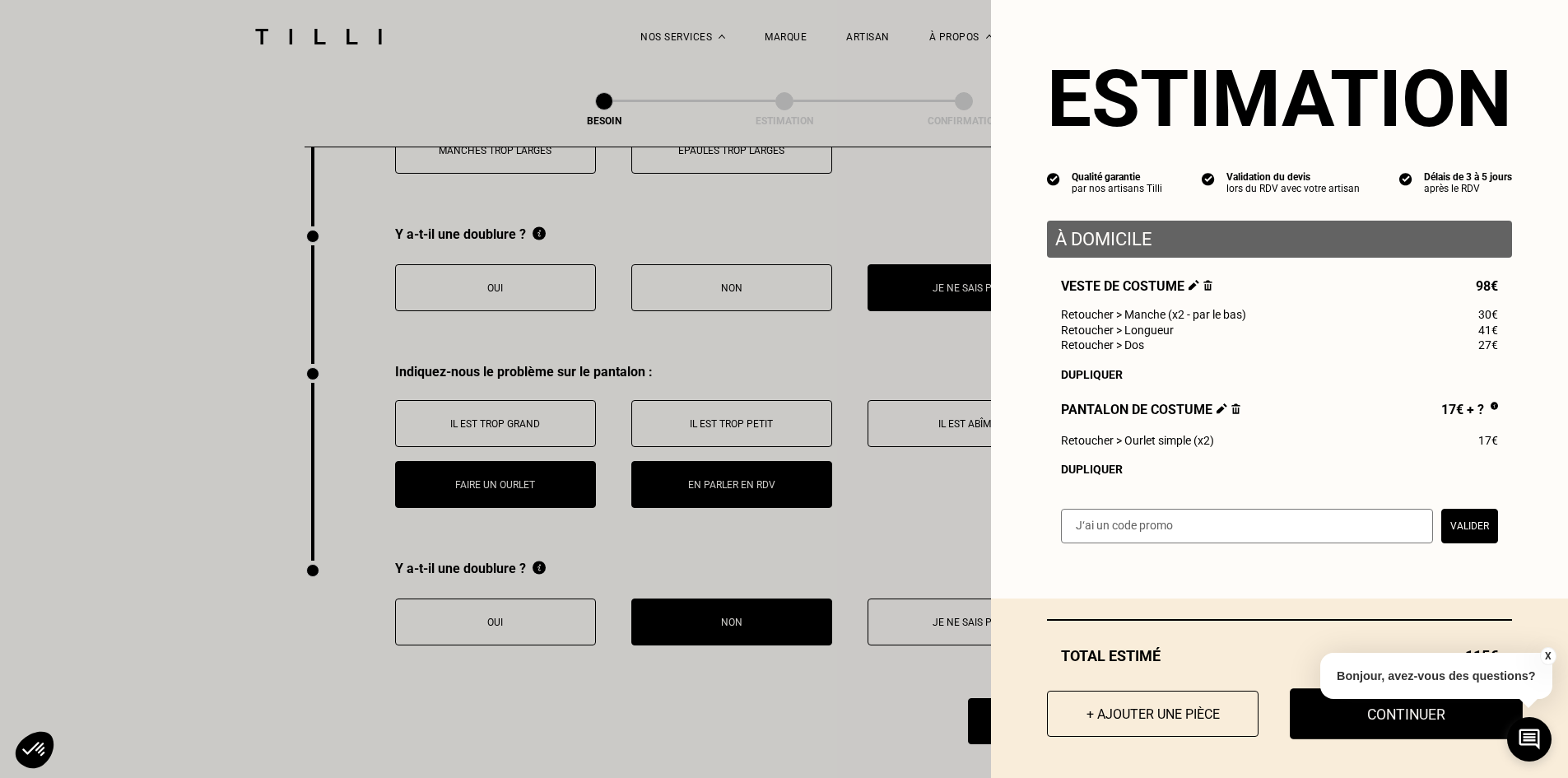
click at [1361, 716] on button "Continuer" at bounding box center [1406, 713] width 233 height 51
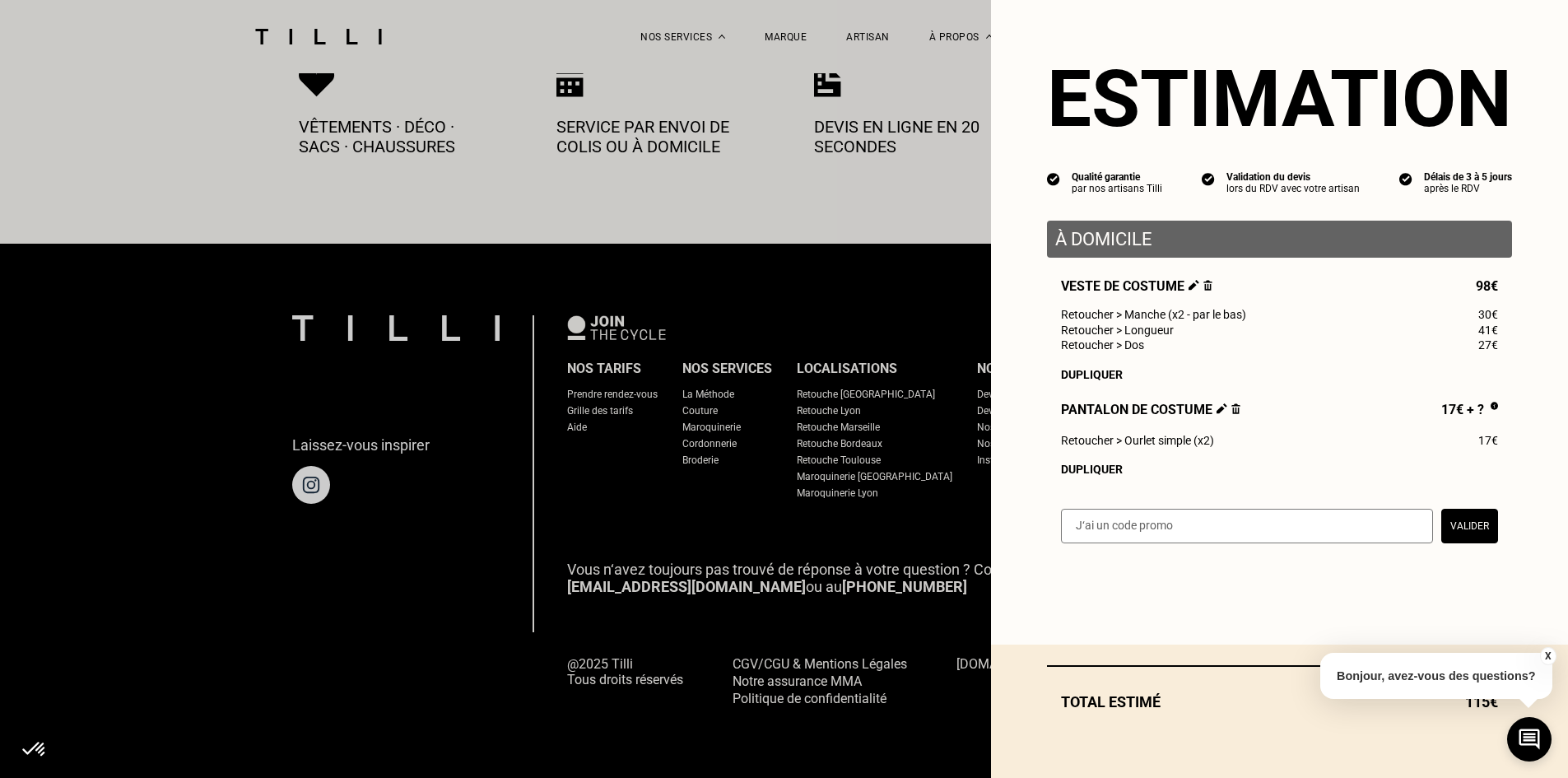
scroll to position [890, 0]
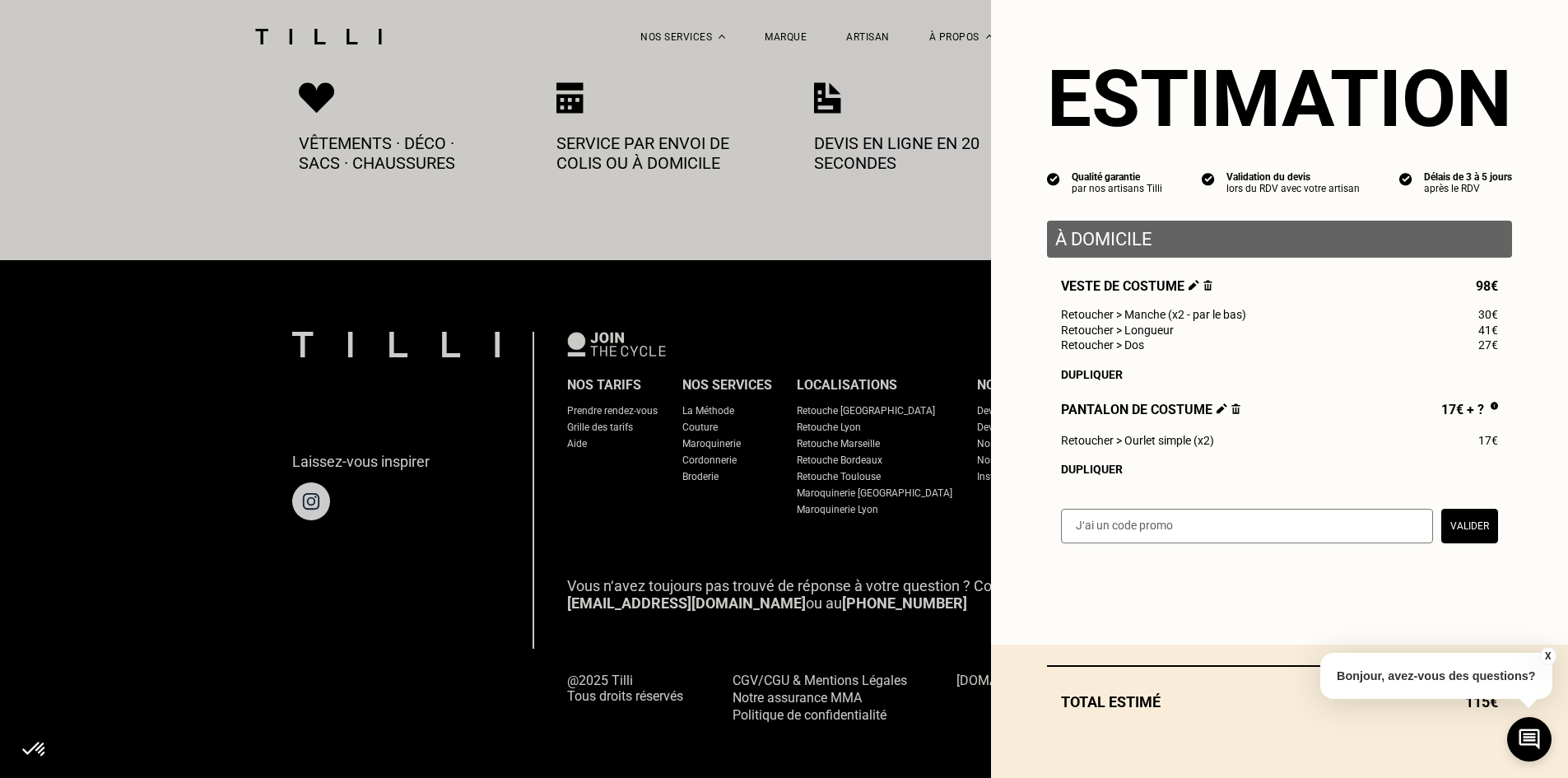
select select "FR"
